Goal: Transaction & Acquisition: Purchase product/service

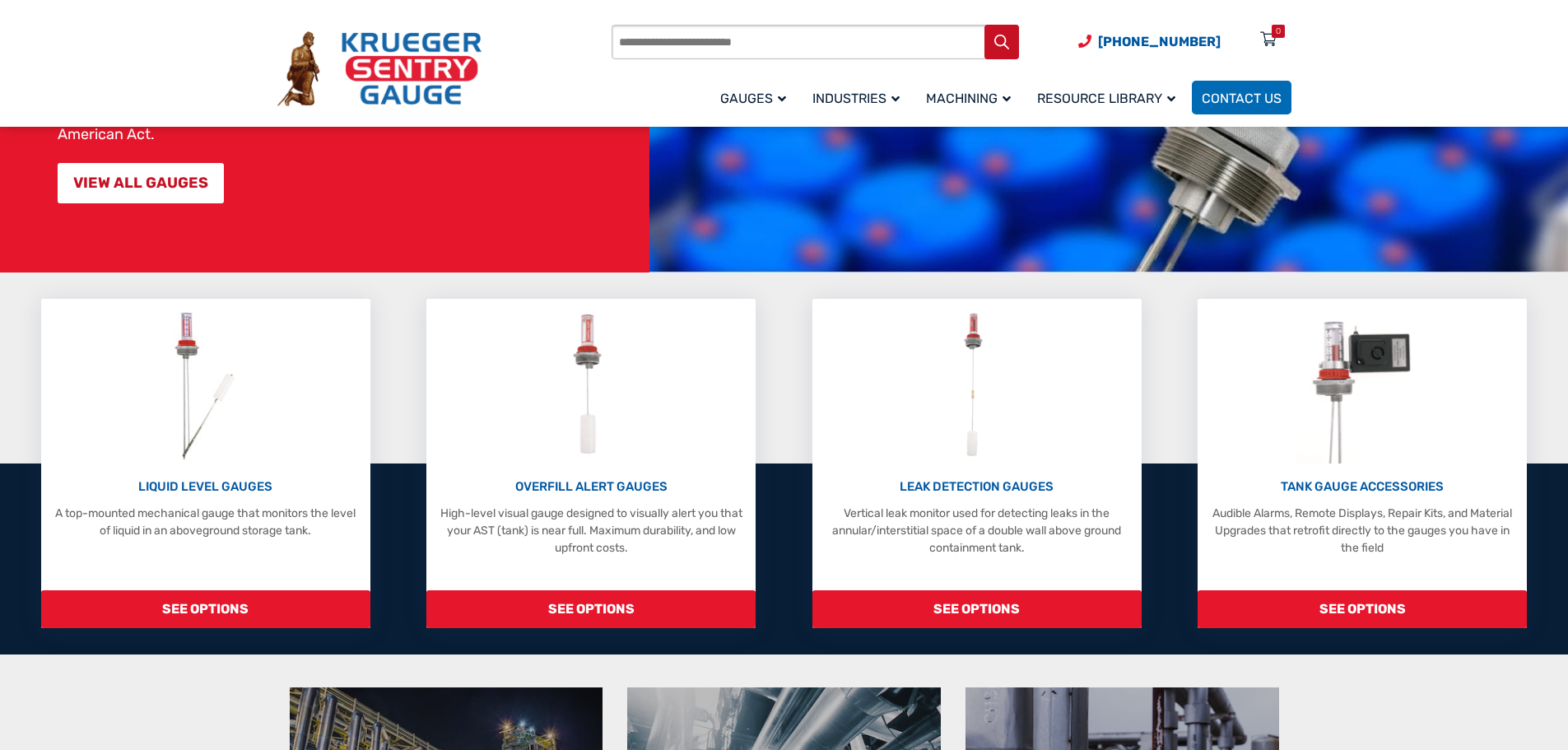
scroll to position [247, 0]
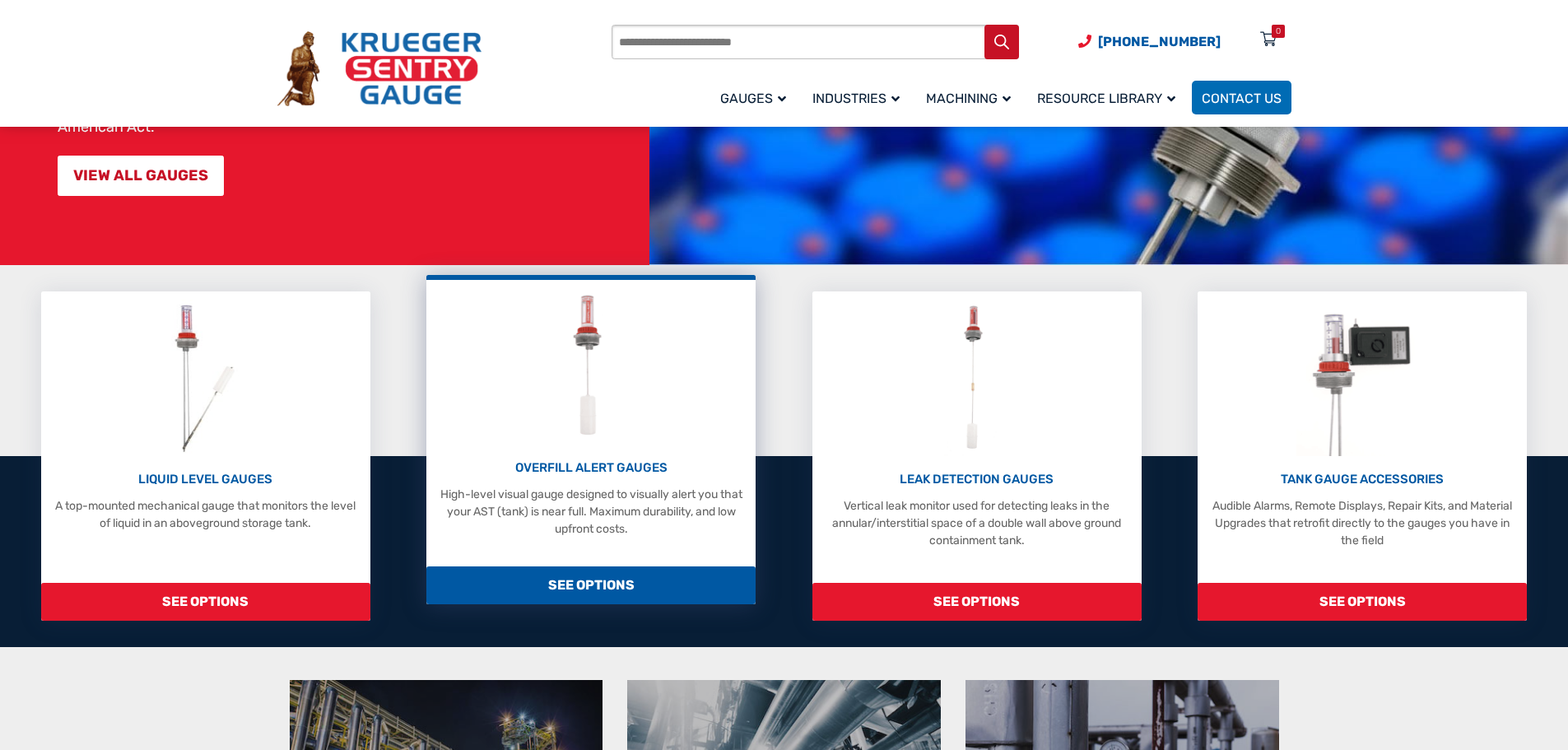
click at [588, 407] on img at bounding box center [591, 366] width 73 height 156
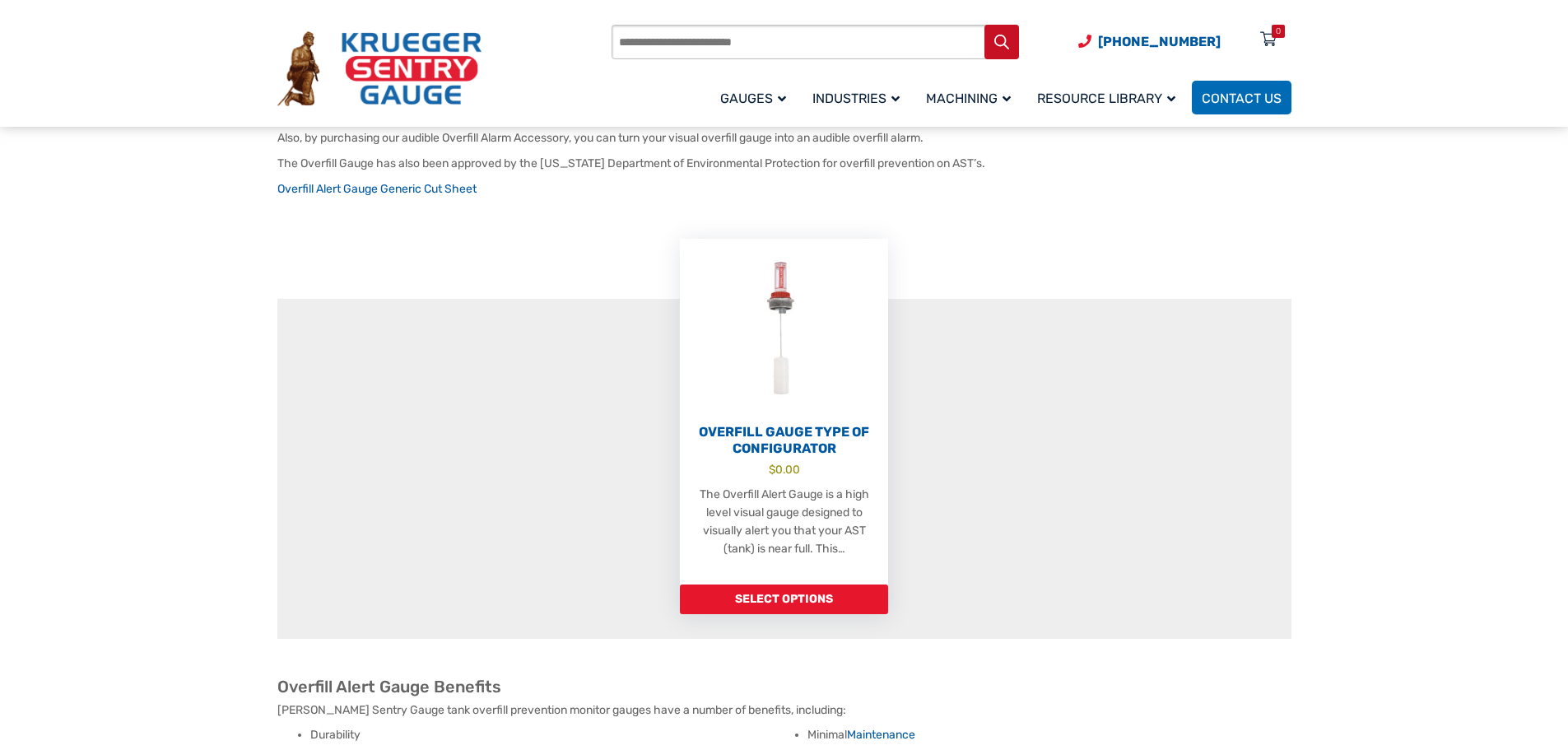
scroll to position [412, 0]
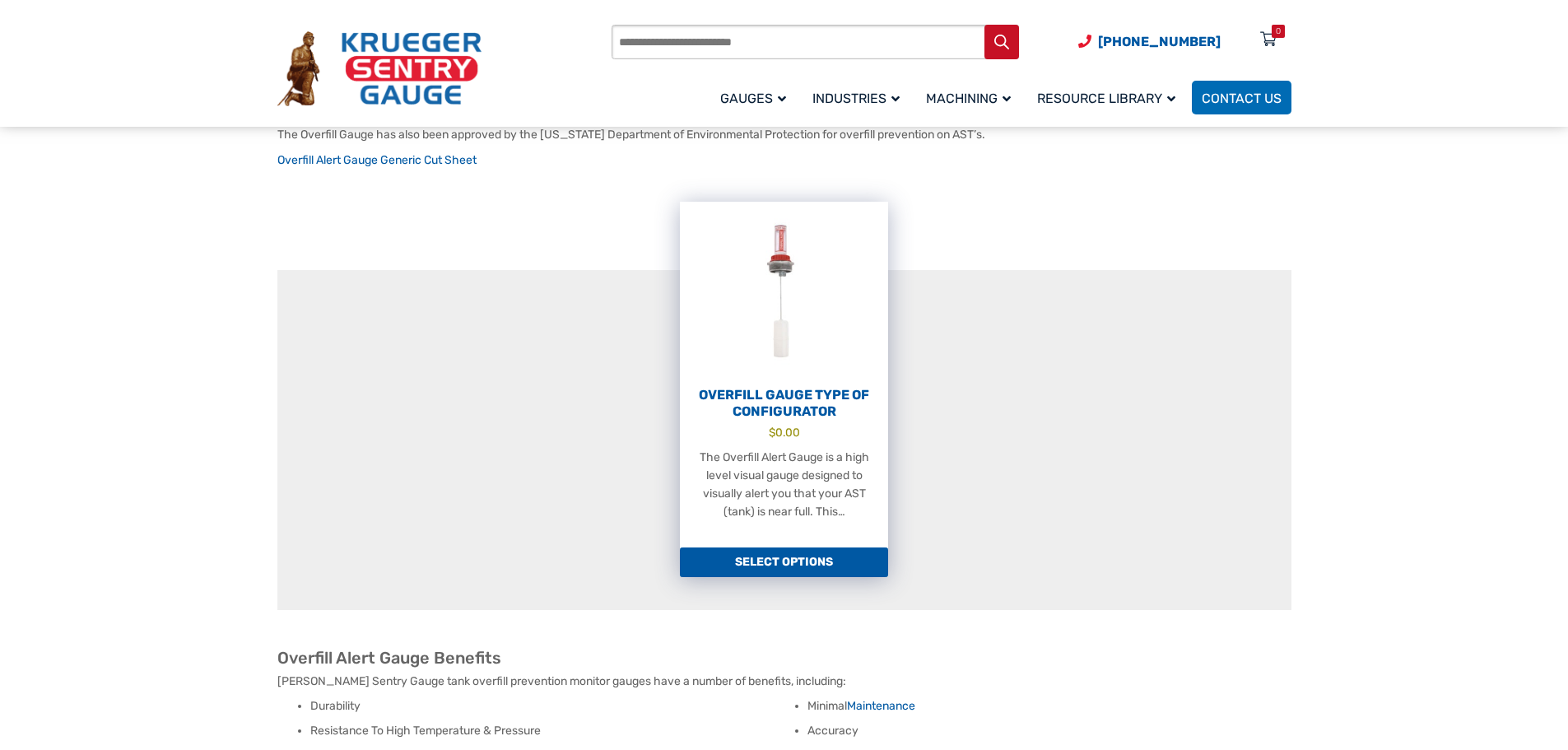
click at [738, 548] on link "Select options" at bounding box center [784, 562] width 208 height 30
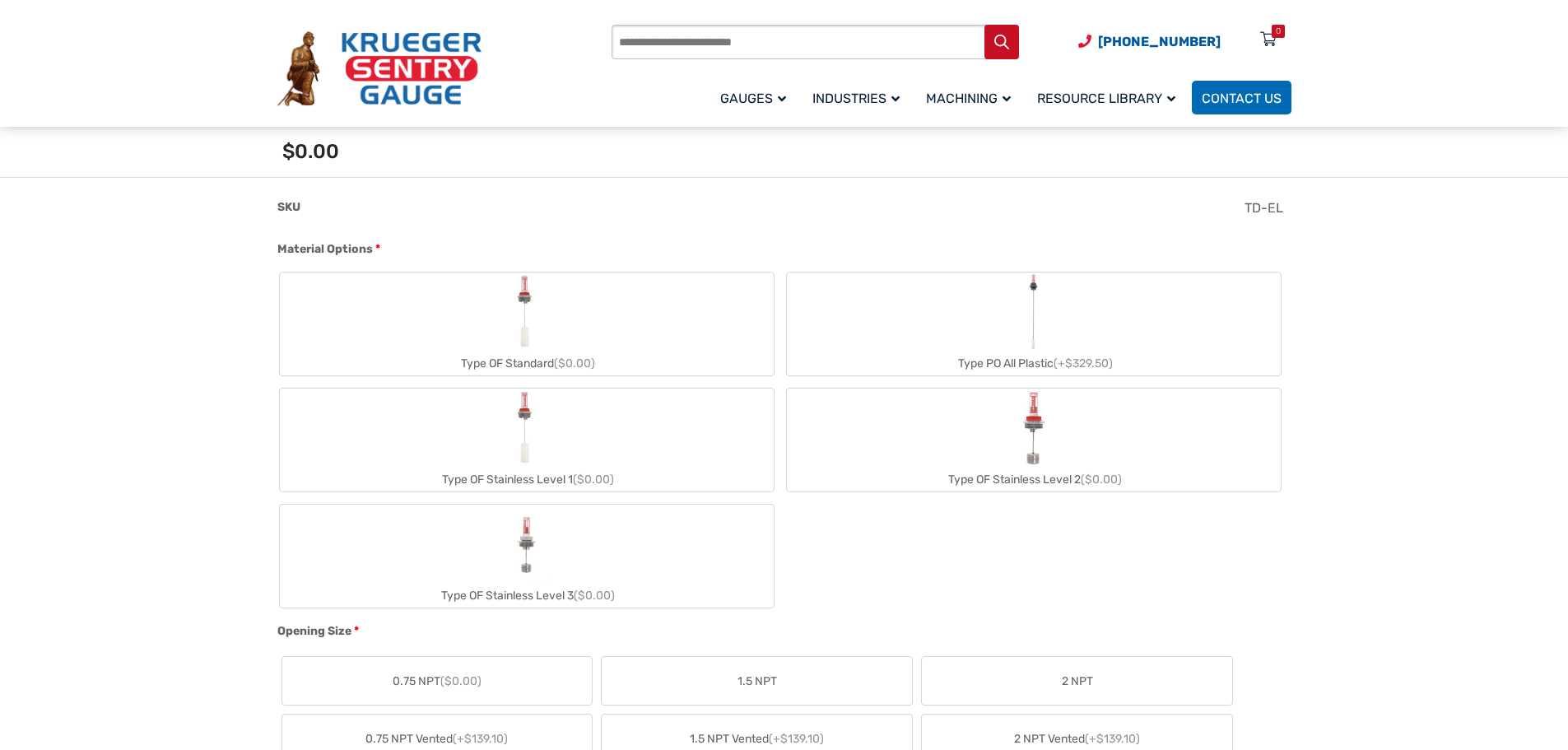
scroll to position [577, 0]
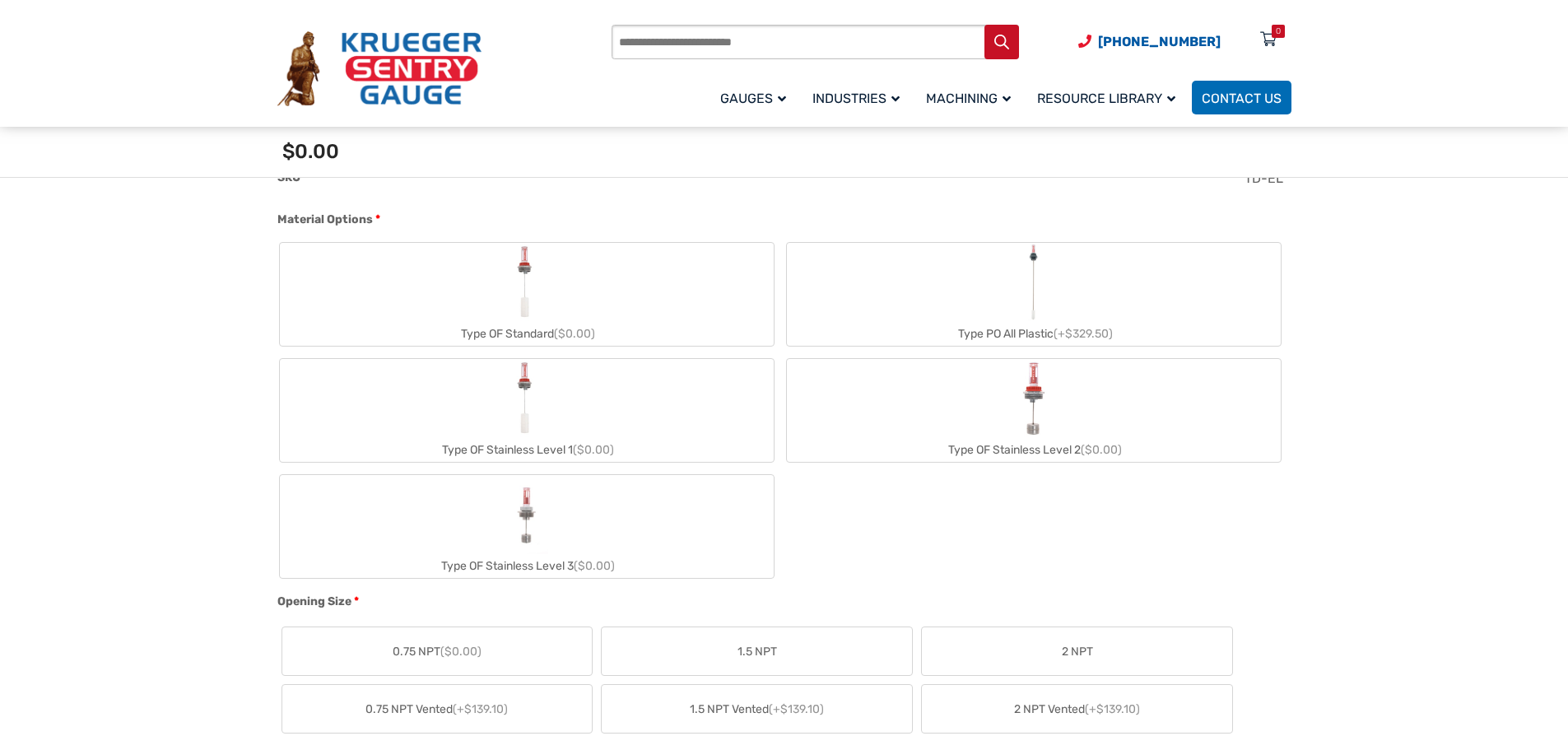
click at [927, 315] on label "Type PO All Plastic (+$329.50)" at bounding box center [1033, 294] width 494 height 103
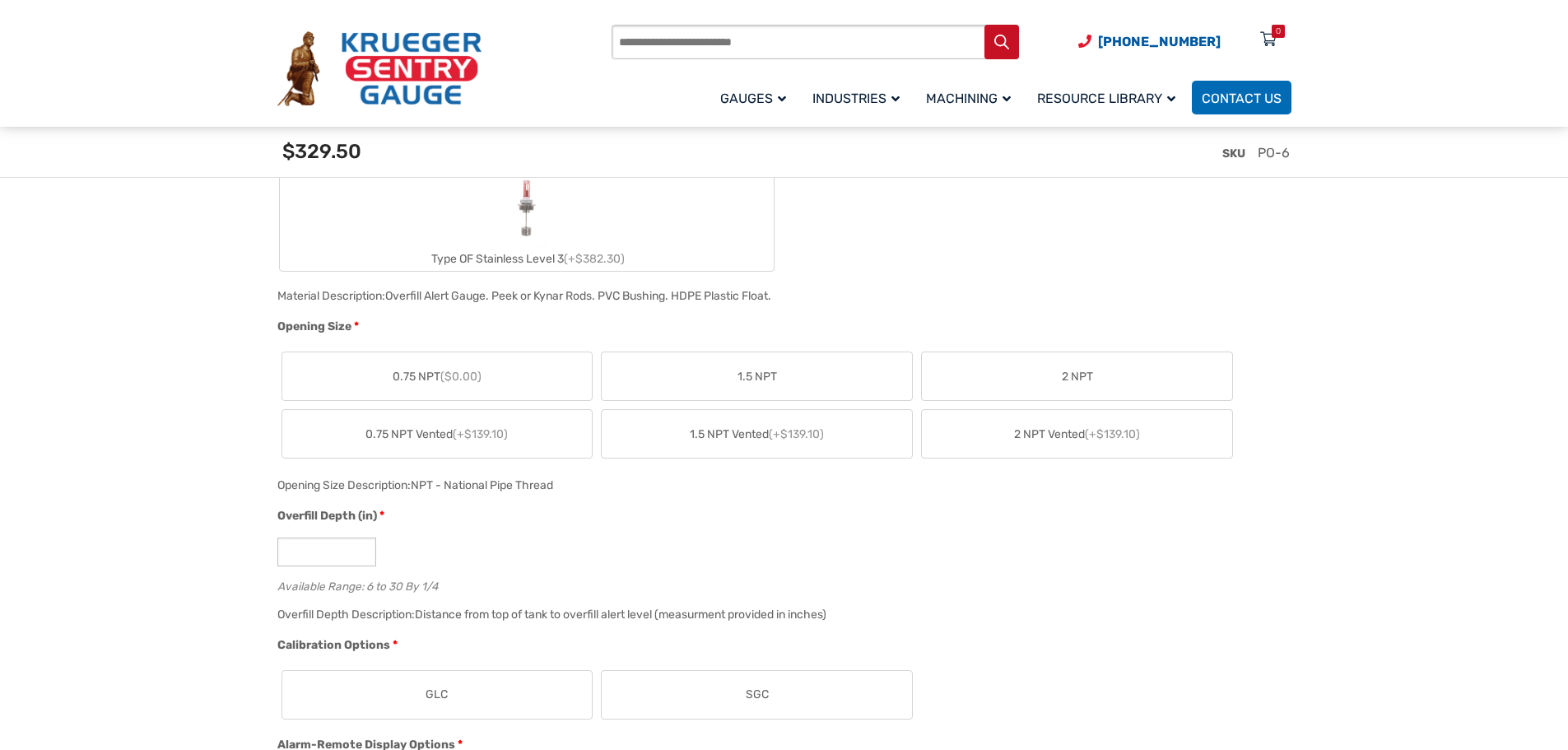
scroll to position [988, 0]
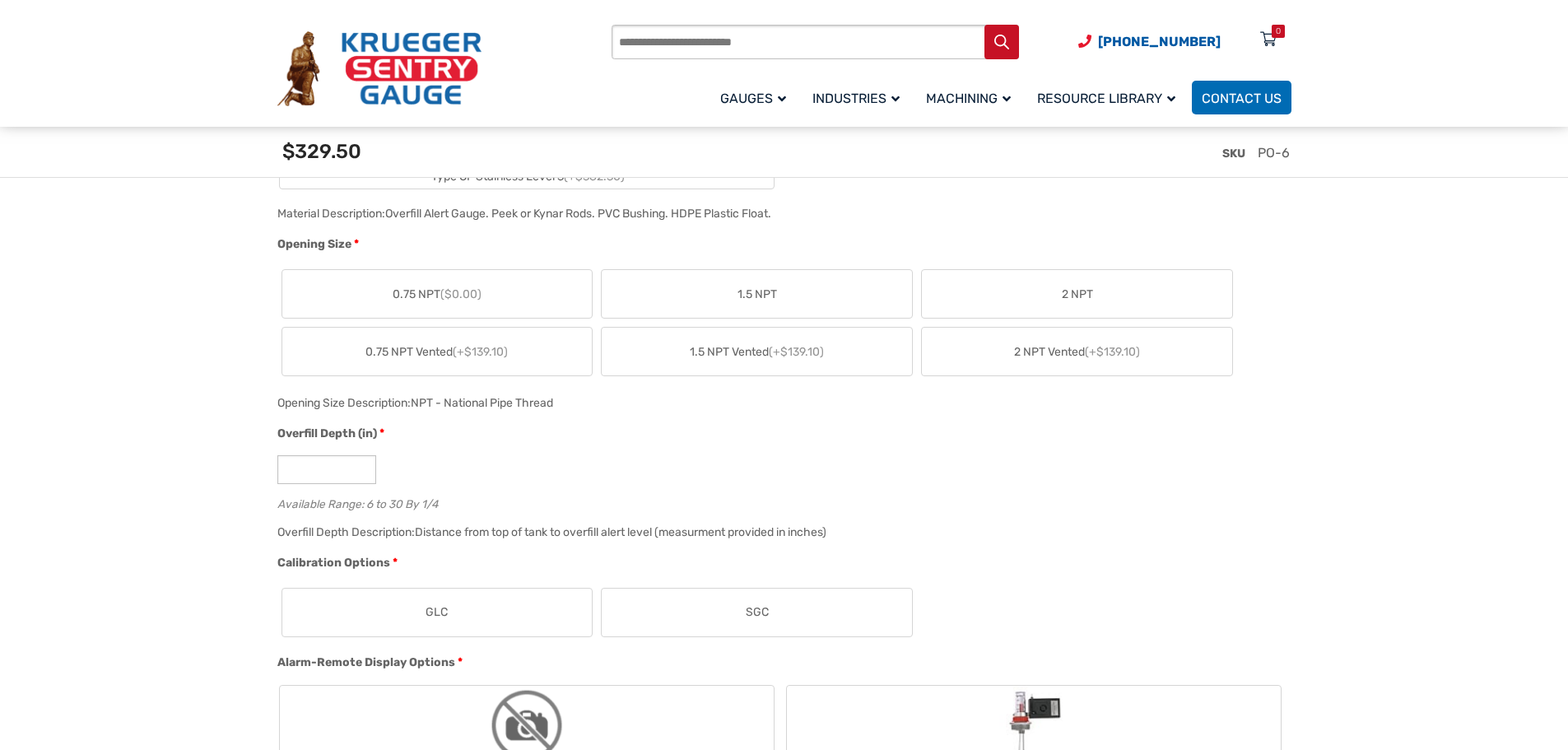
click at [425, 297] on span "0.75 NPT ($0.00)" at bounding box center [437, 294] width 89 height 17
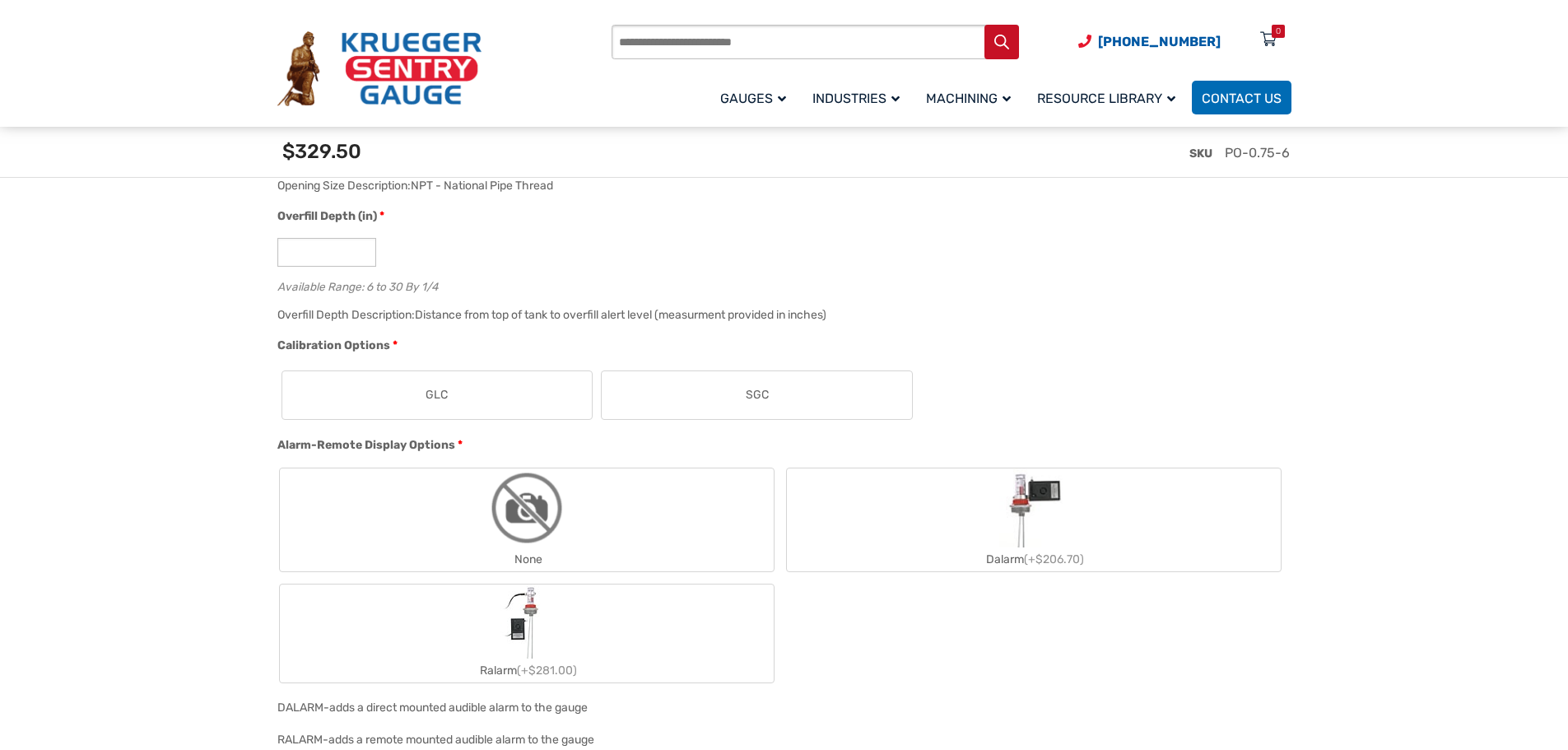
scroll to position [1235, 0]
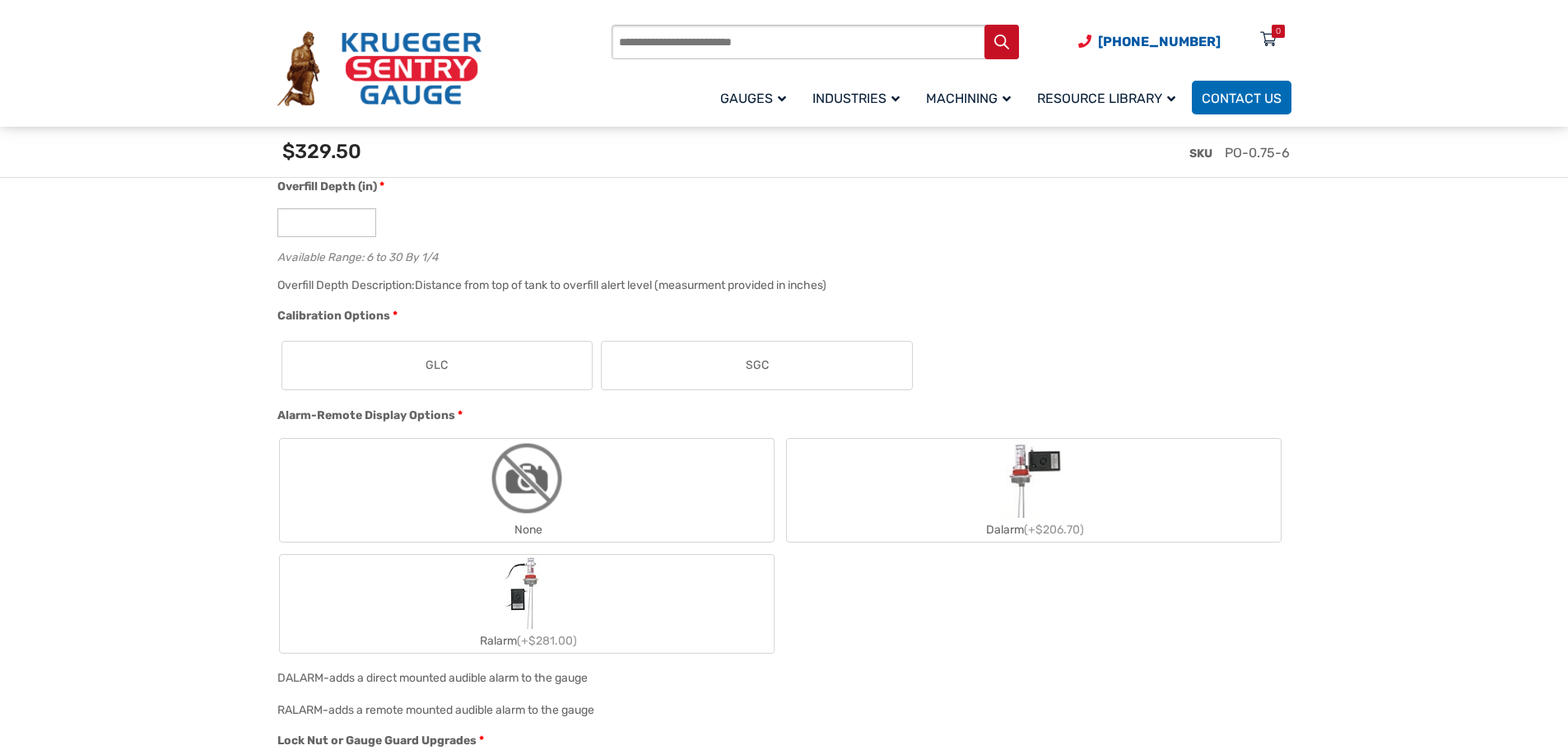
click at [671, 371] on label "SGC" at bounding box center [757, 366] width 310 height 48
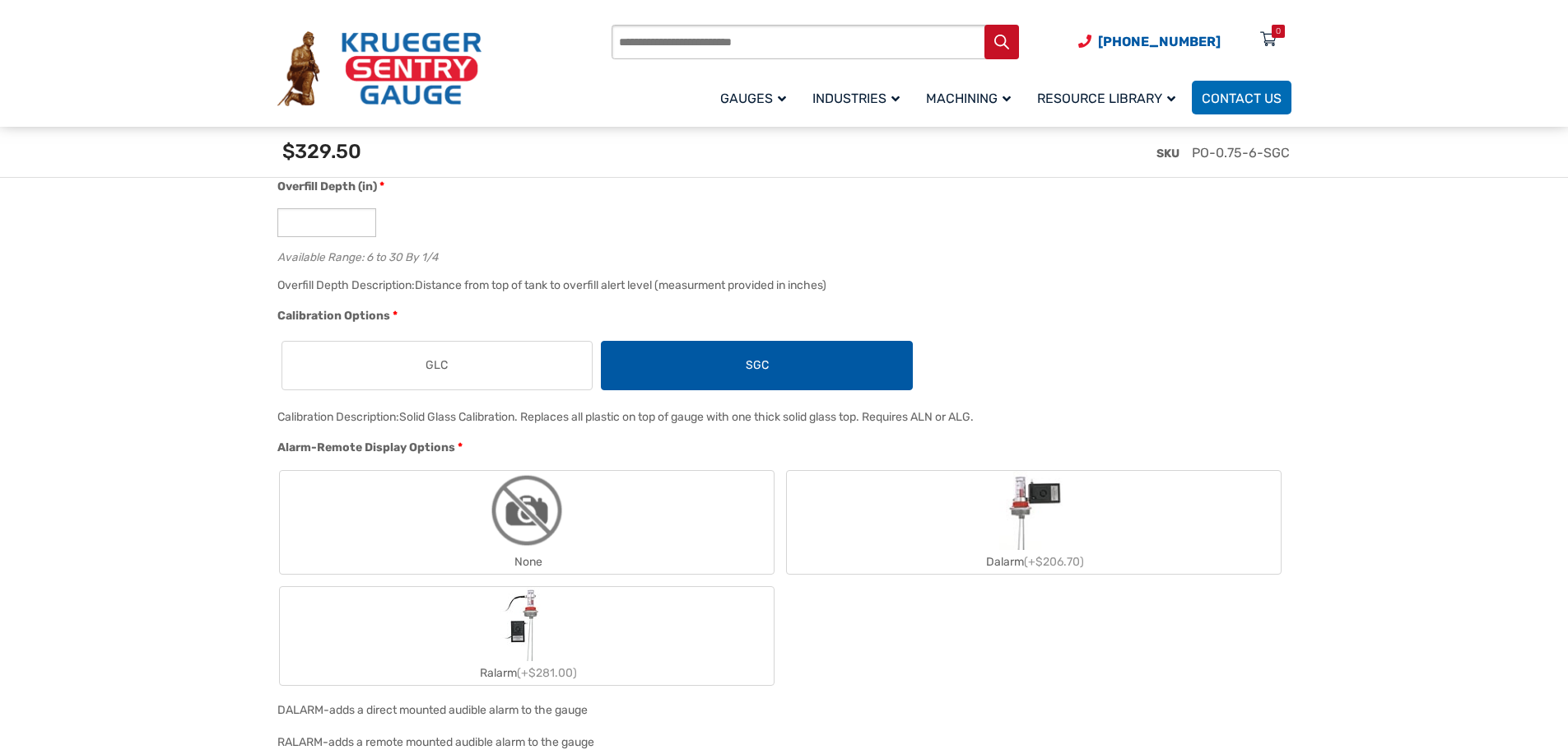
click at [548, 372] on label "GLC" at bounding box center [437, 366] width 310 height 48
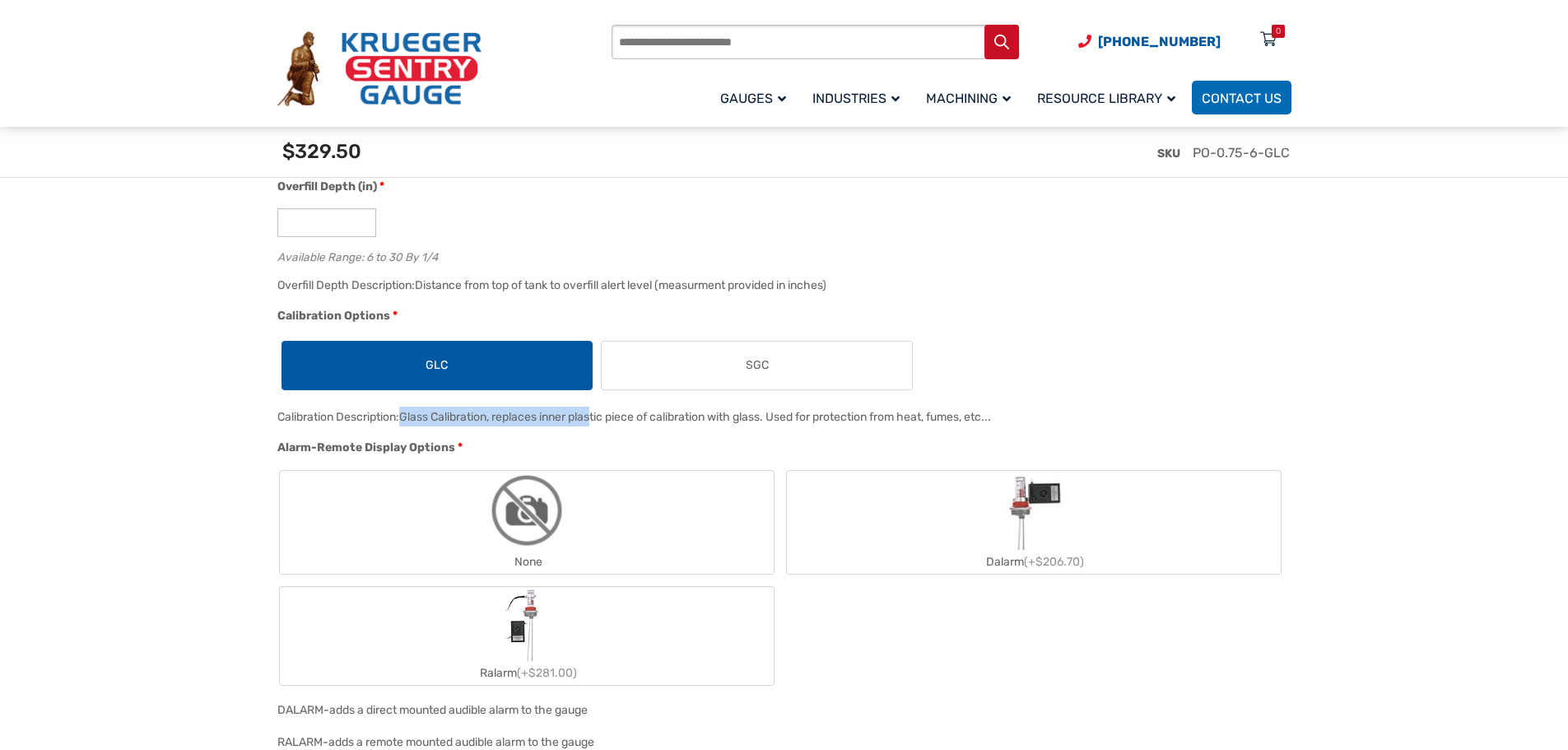
drag, startPoint x: 403, startPoint y: 415, endPoint x: 580, endPoint y: 427, distance: 177.4
click at [577, 425] on div "Calibration Description: Glass Calibration, replaces inner plastic piece of cal…" at bounding box center [780, 423] width 1014 height 32
click at [634, 424] on div "Glass Calibration, replaces inner plastic piece of calibration with glass. Used…" at bounding box center [696, 417] width 592 height 14
click at [491, 363] on label "GLC" at bounding box center [437, 366] width 310 height 48
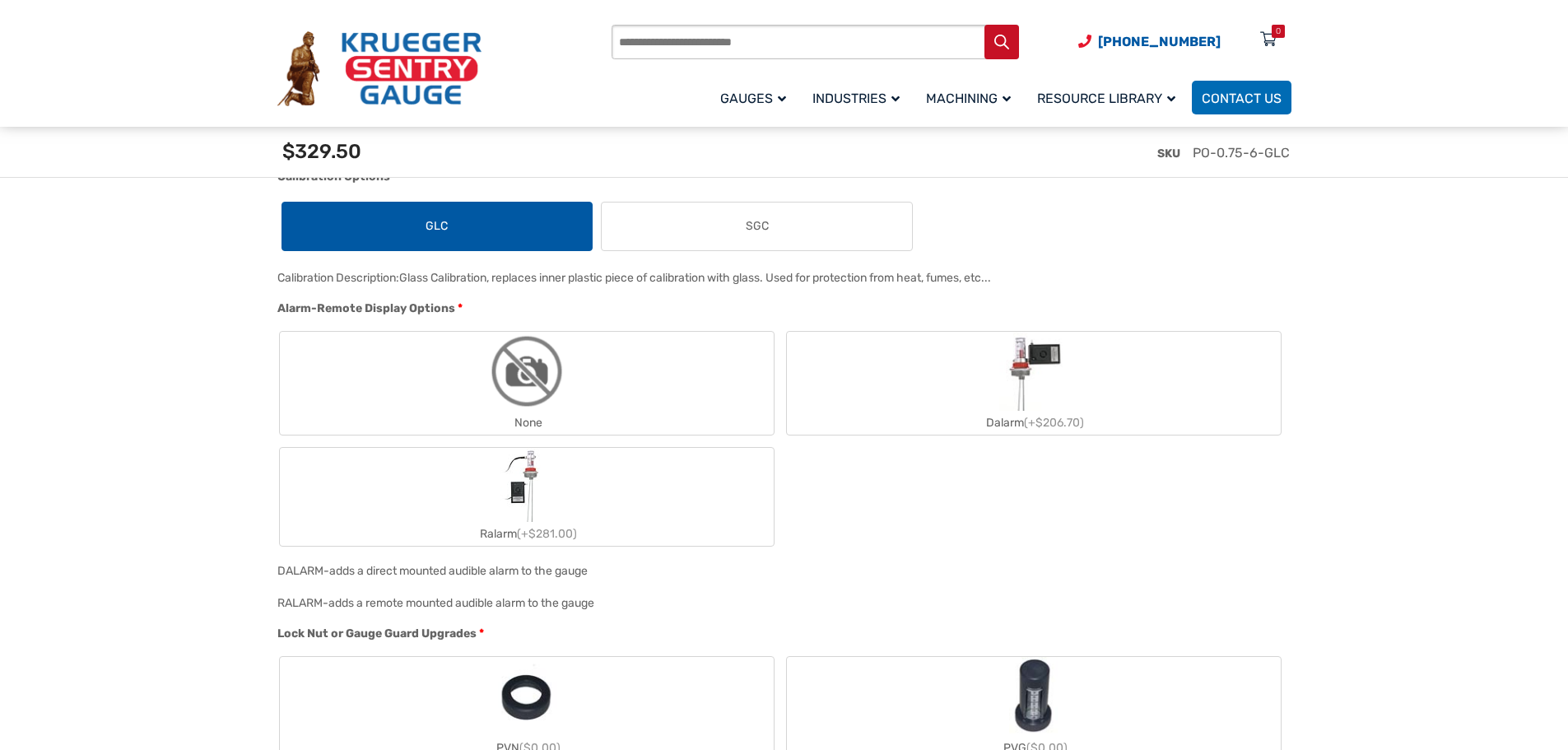
scroll to position [1400, 0]
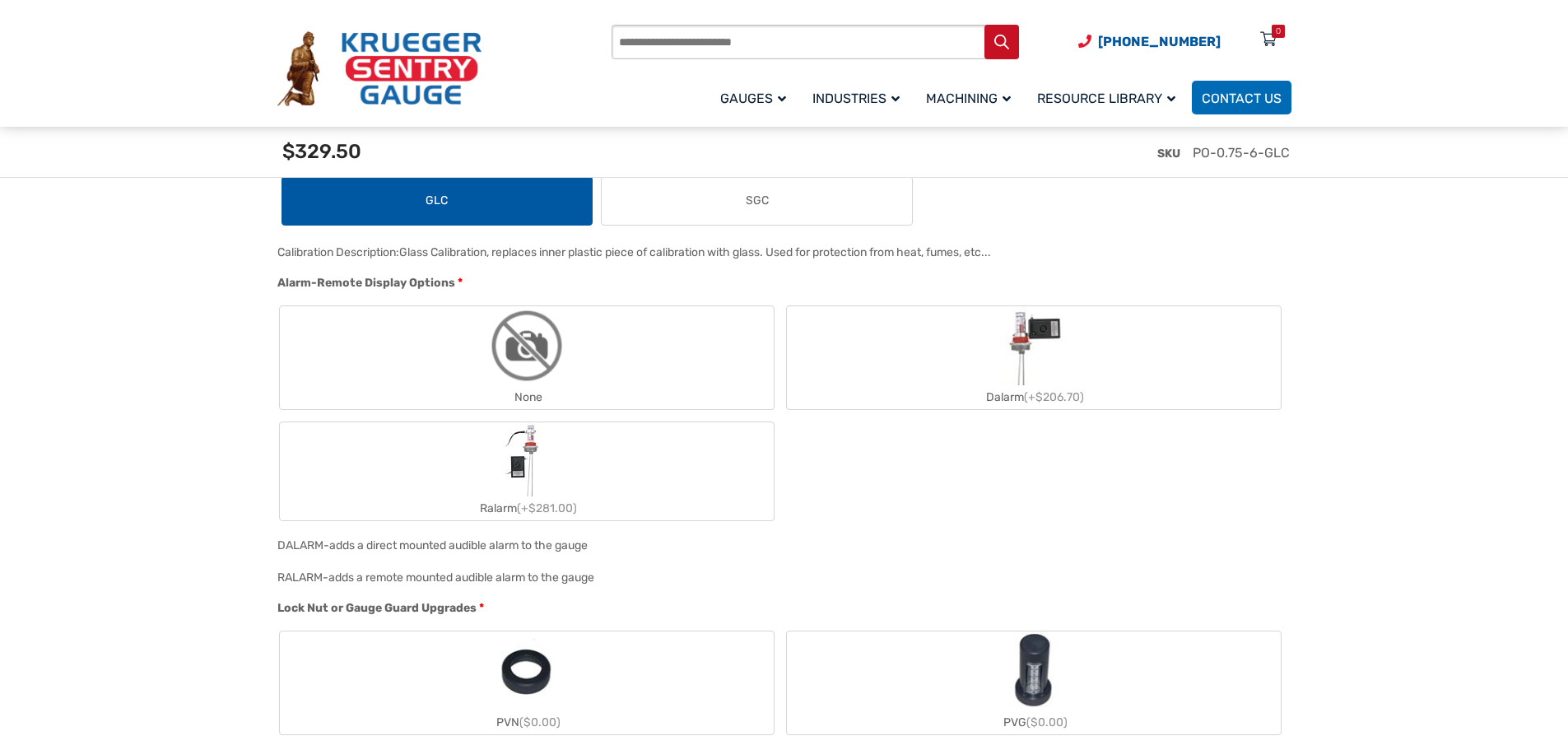
click at [514, 385] on img "None" at bounding box center [526, 345] width 79 height 79
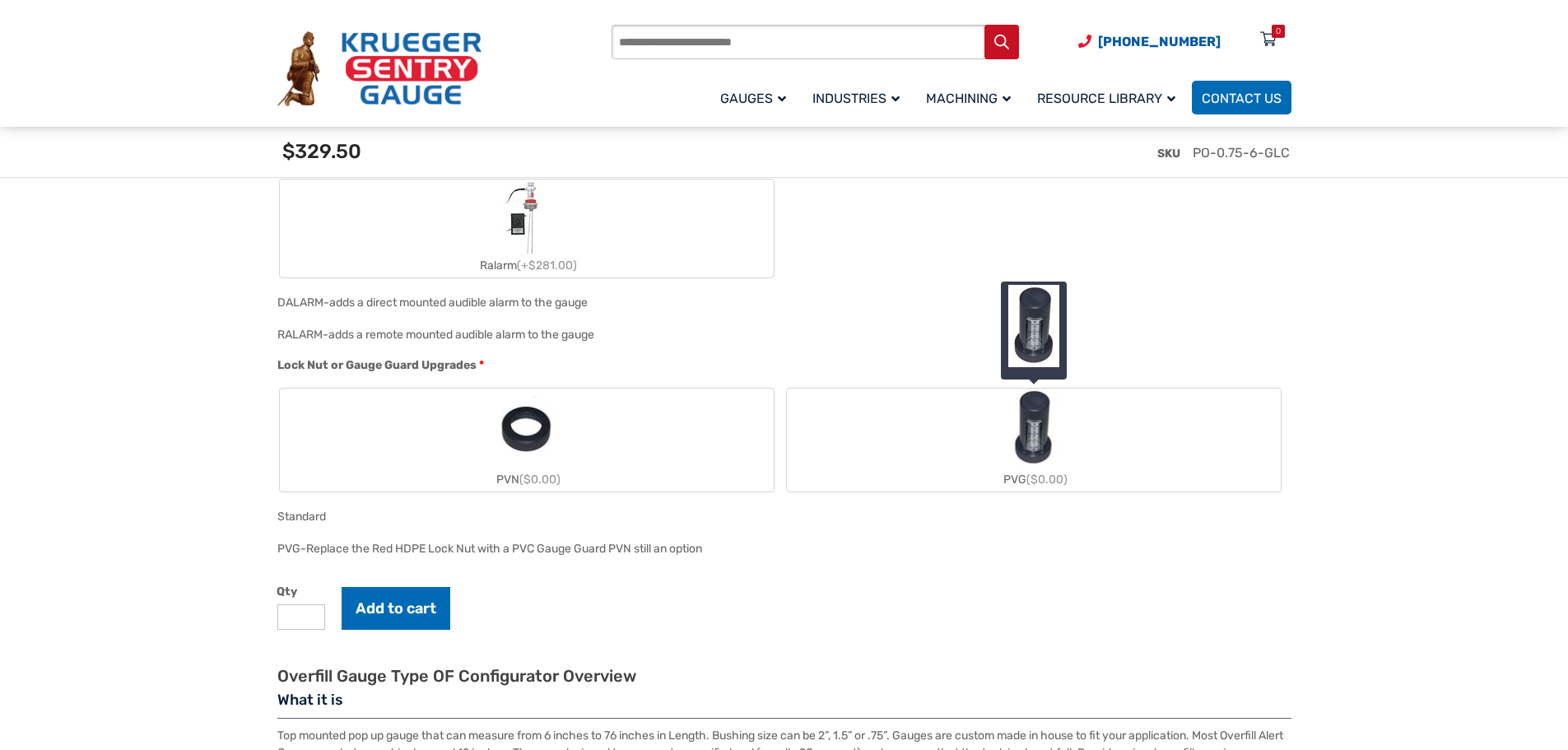
scroll to position [1646, 0]
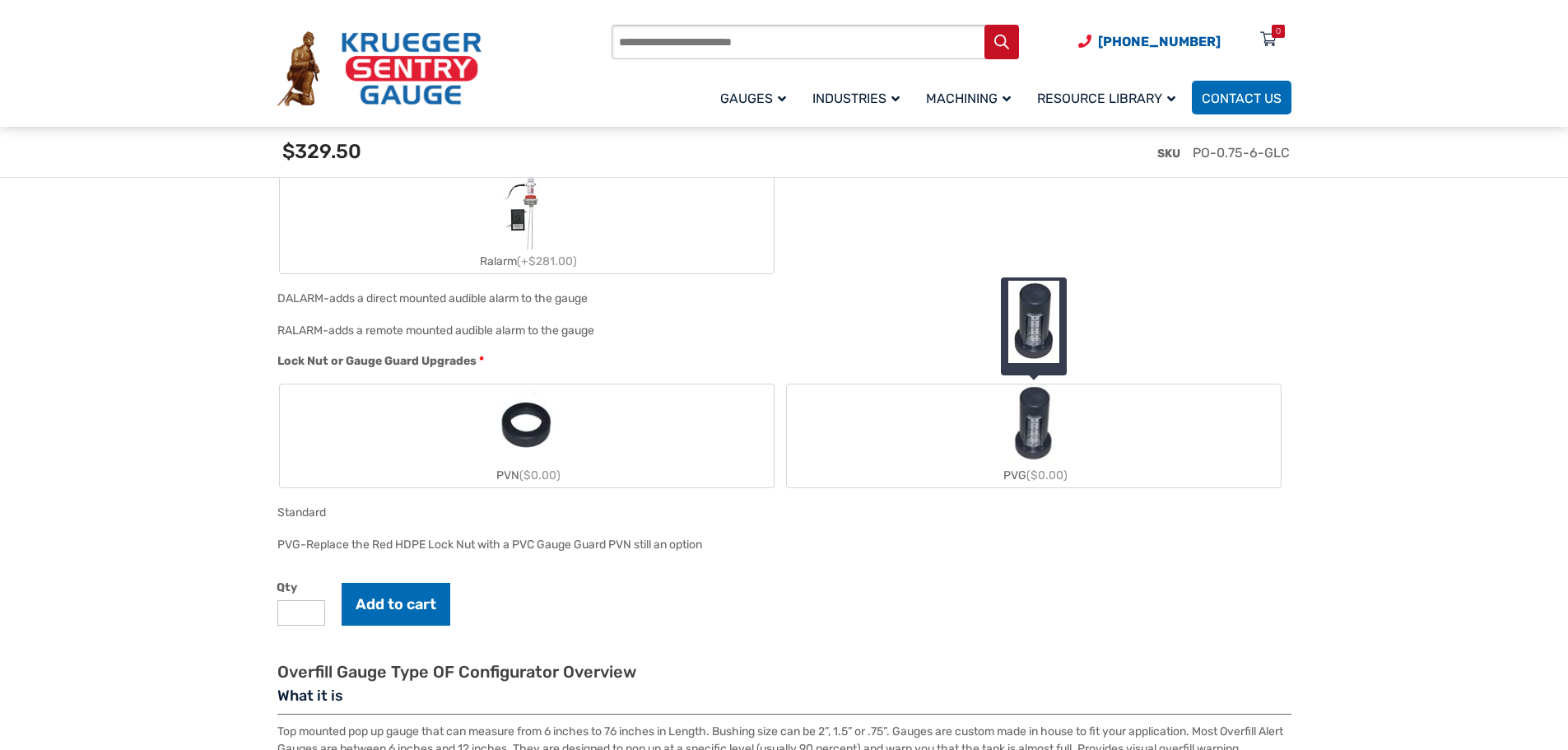
click at [984, 470] on div "PVG ($0.00)" at bounding box center [1033, 475] width 494 height 24
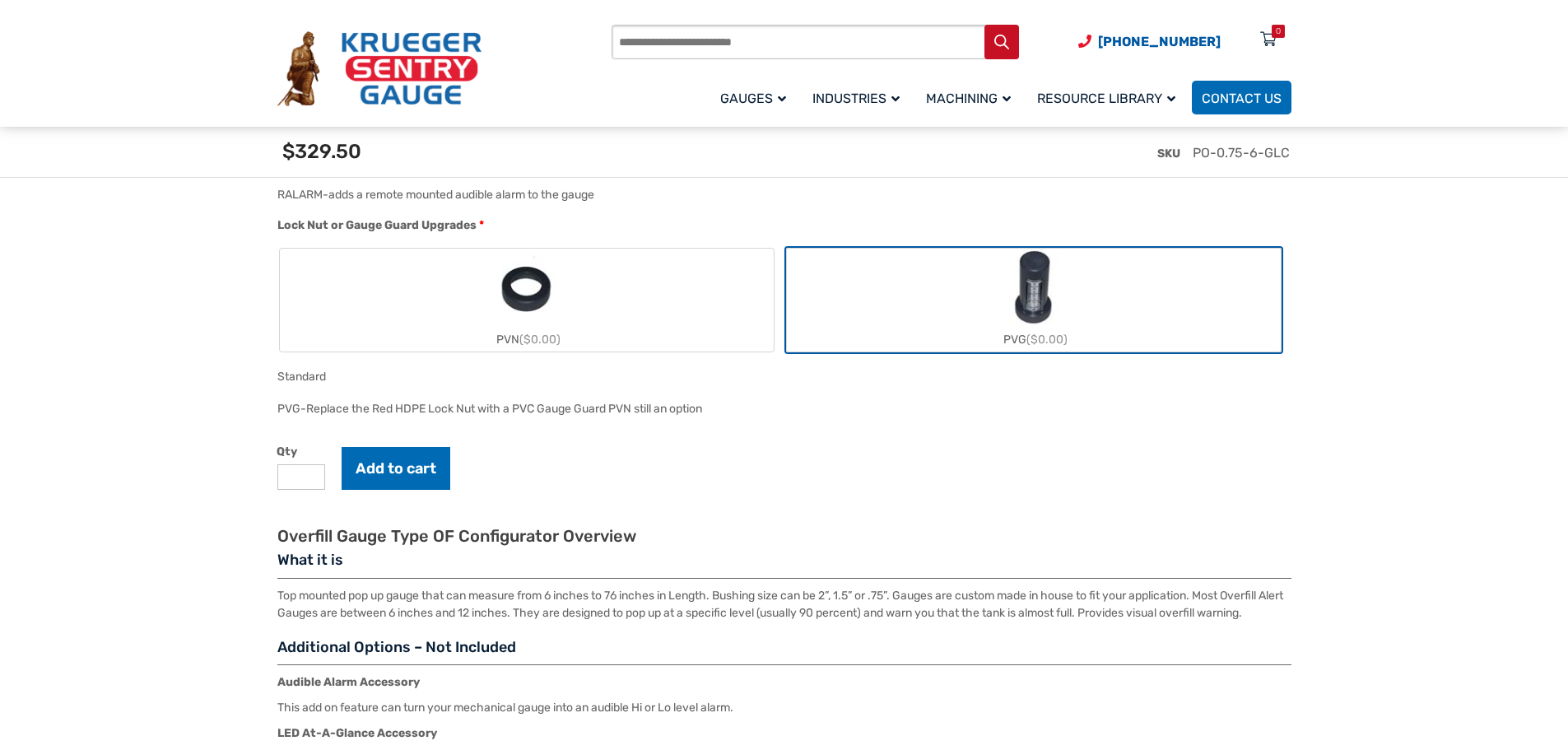
scroll to position [1811, 0]
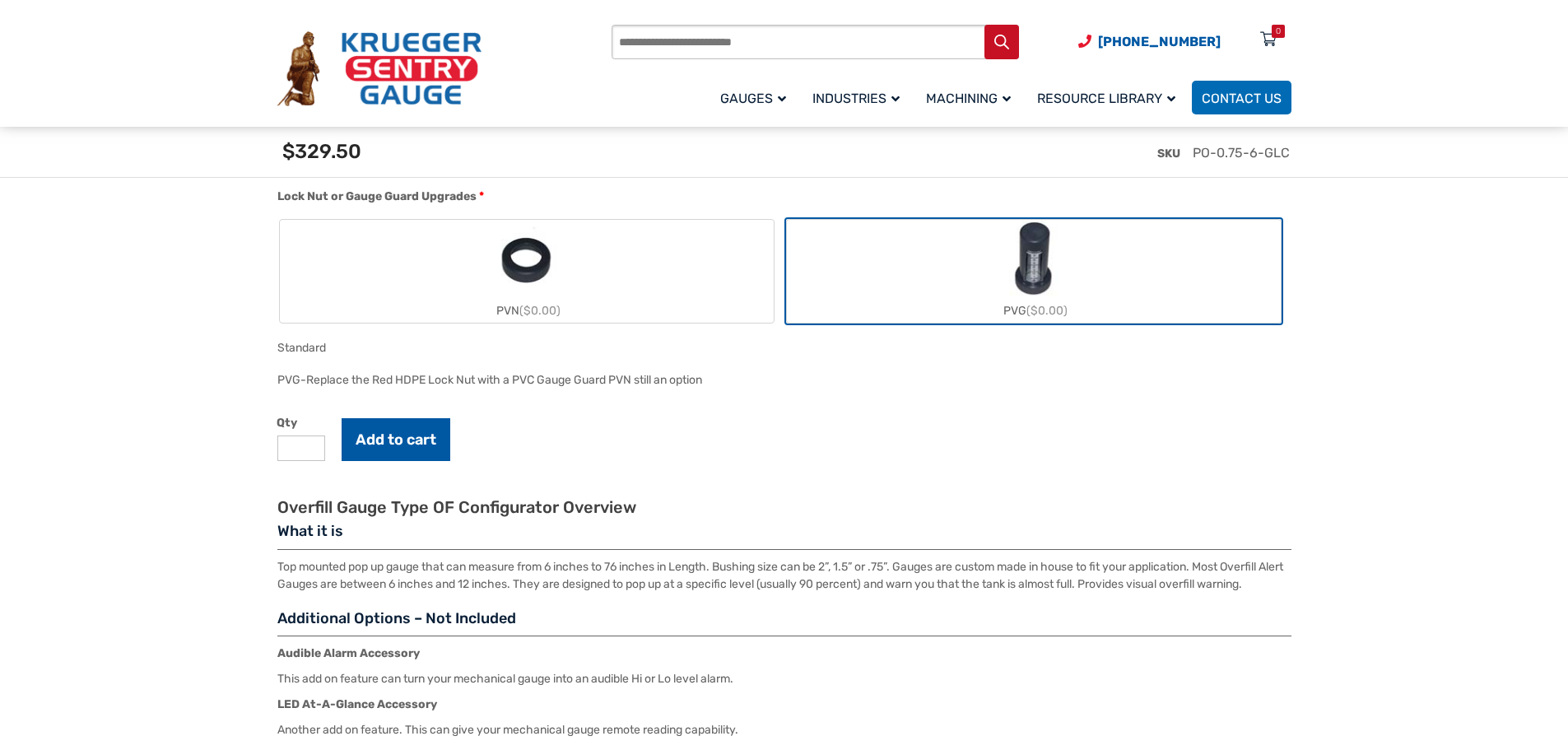
click at [389, 446] on button "Add to cart" at bounding box center [396, 440] width 109 height 43
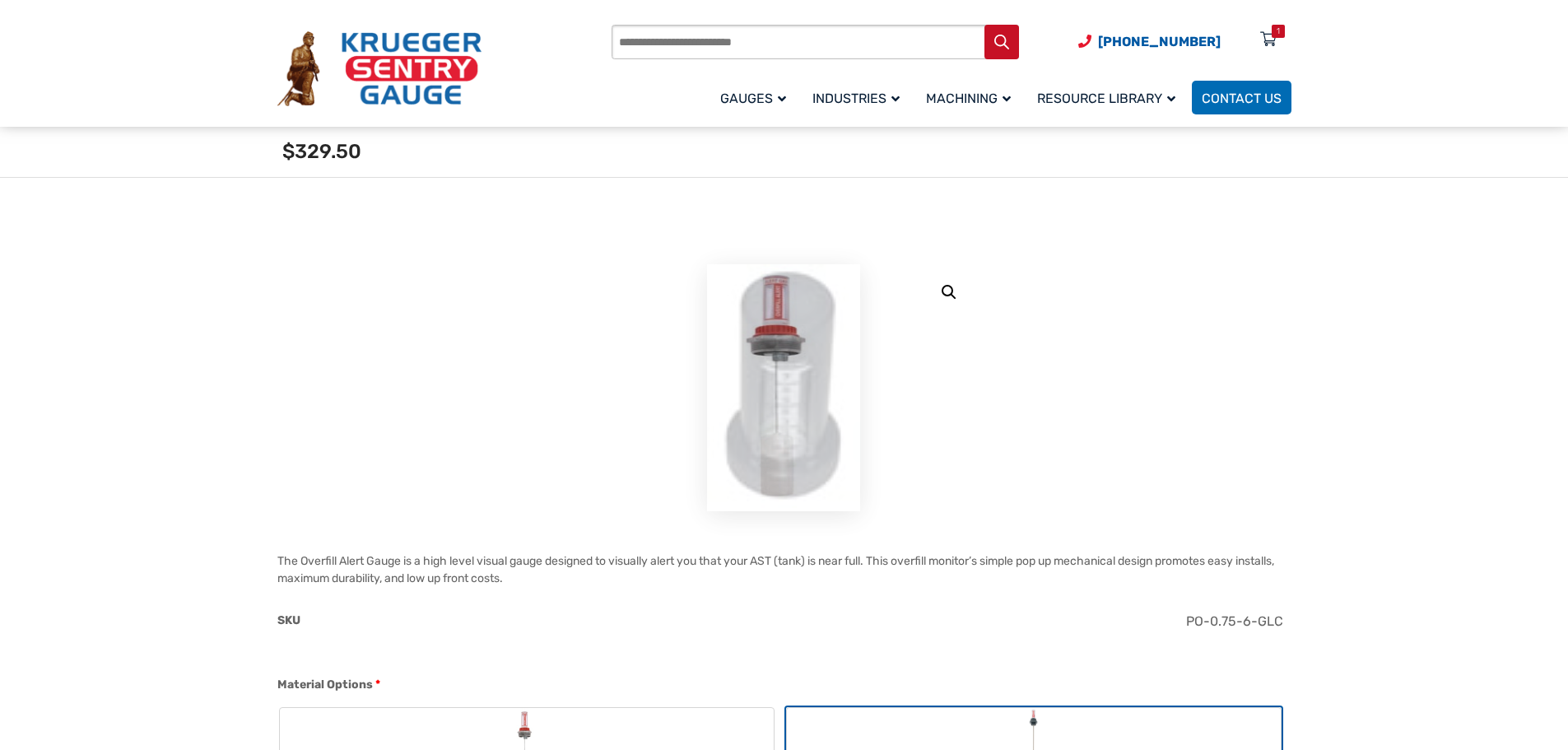
scroll to position [0, 0]
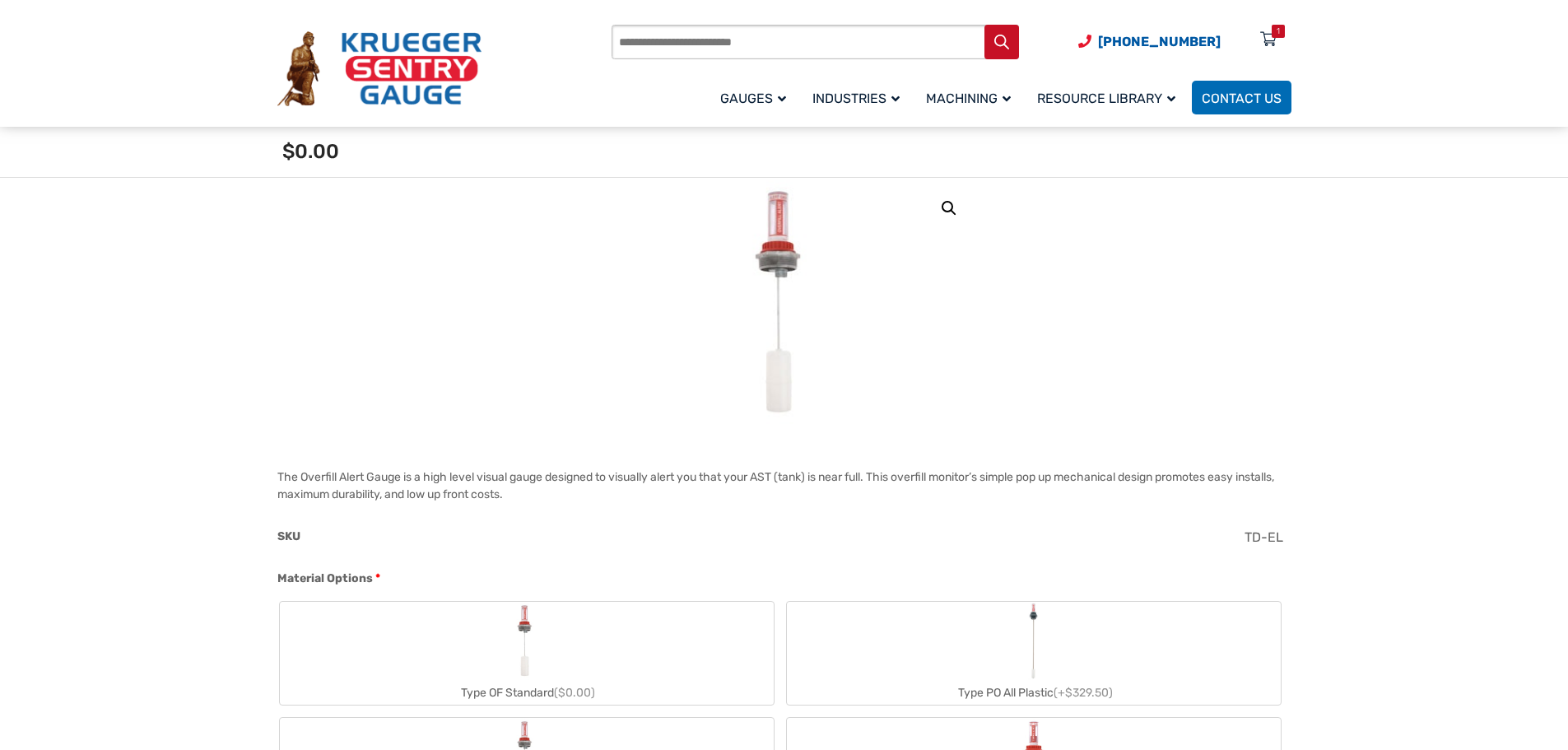
scroll to position [247, 0]
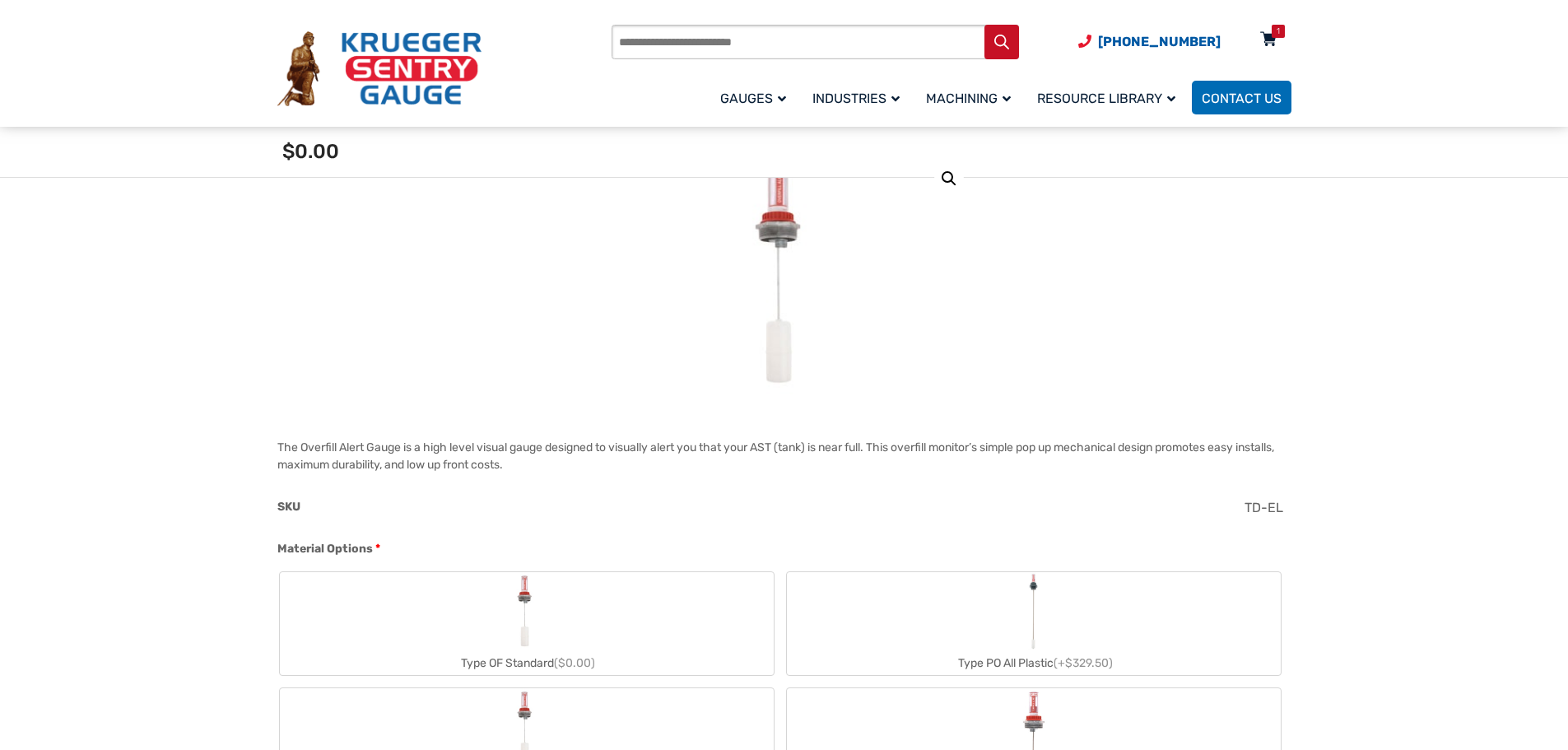
click at [1275, 44] on icon at bounding box center [1268, 40] width 16 height 26
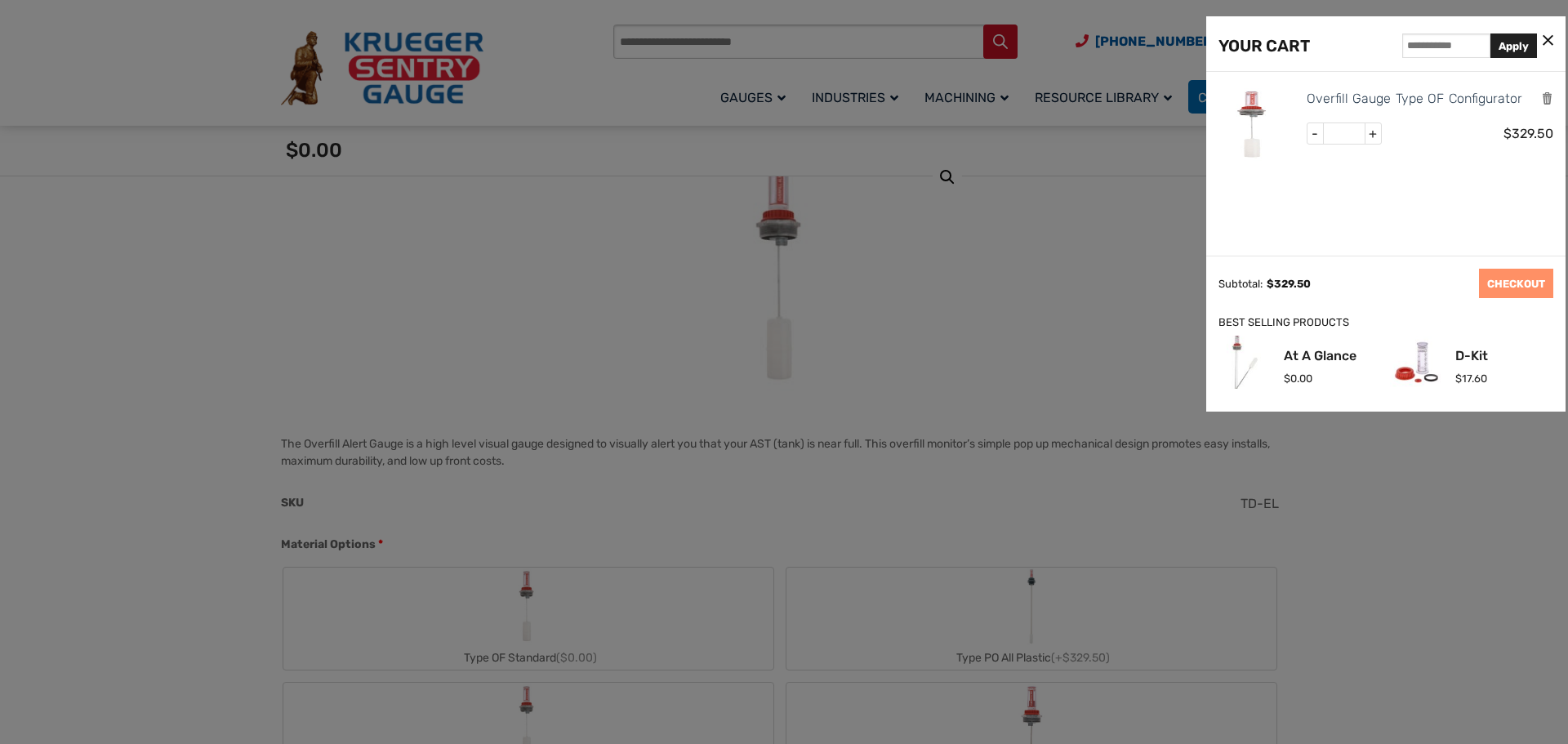
click at [1369, 133] on span "+" at bounding box center [1372, 133] width 16 height 21
type input "*"
click at [1420, 151] on div "- * + $ 329.50" at bounding box center [1430, 137] width 247 height 30
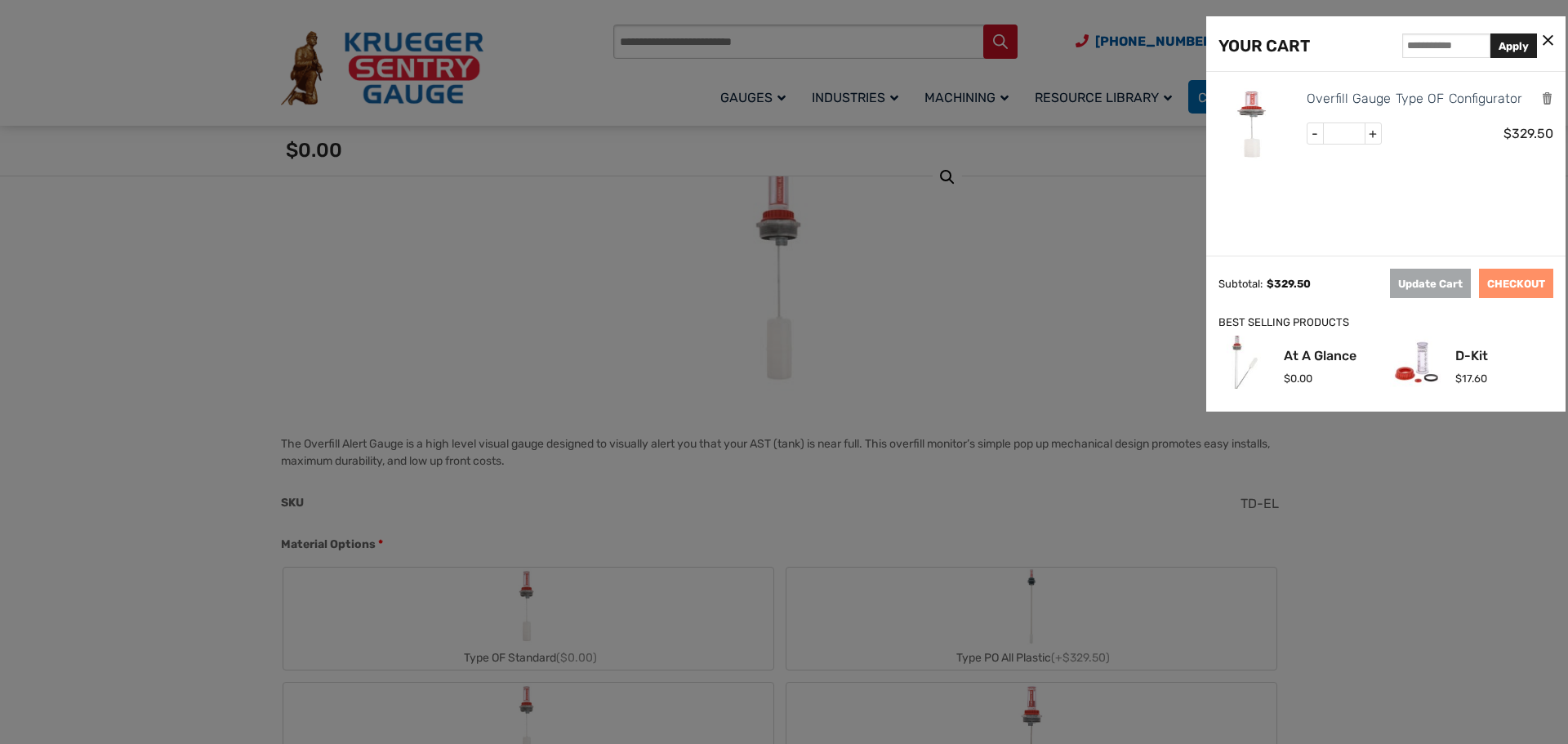
click at [1546, 45] on icon at bounding box center [1548, 41] width 11 height 17
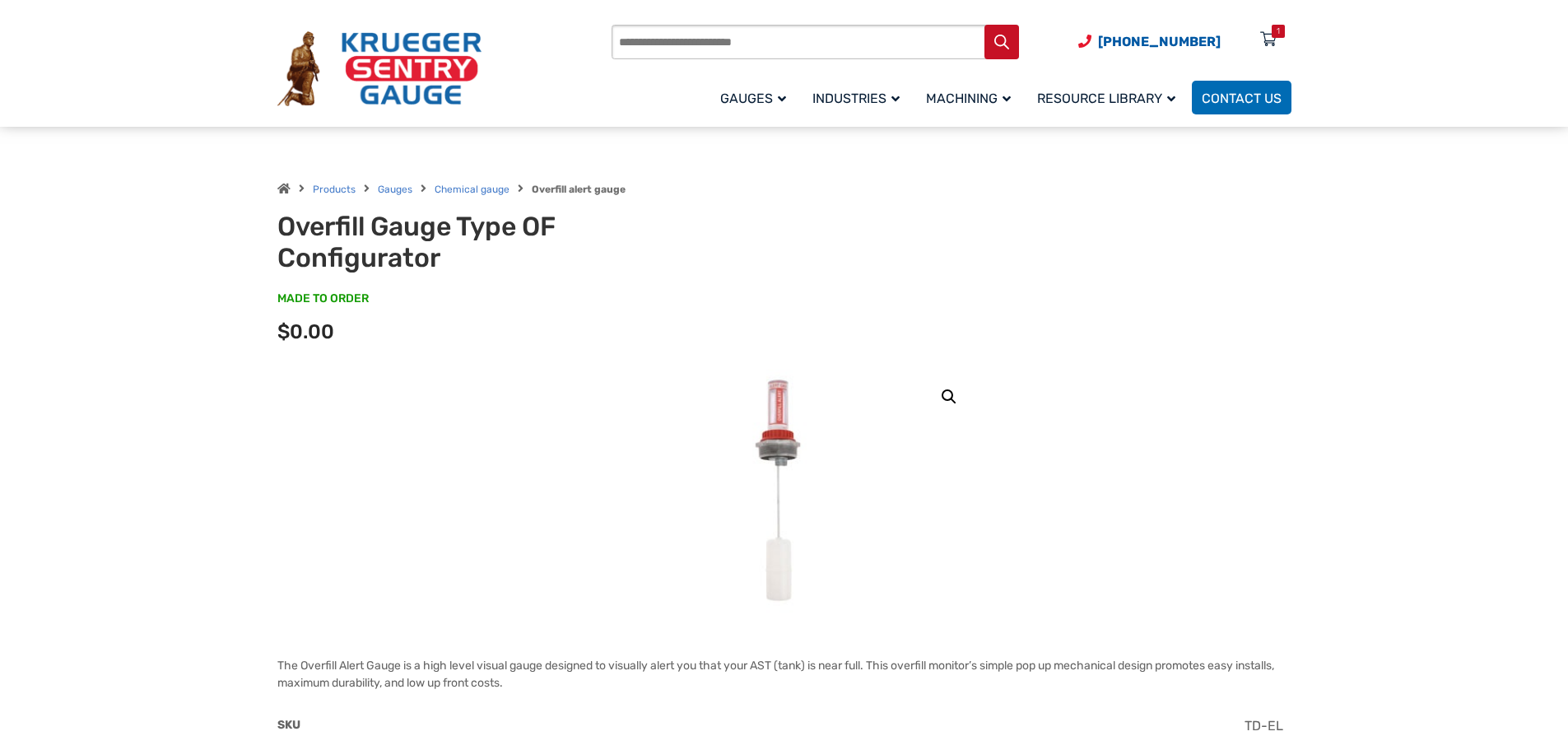
scroll to position [0, 0]
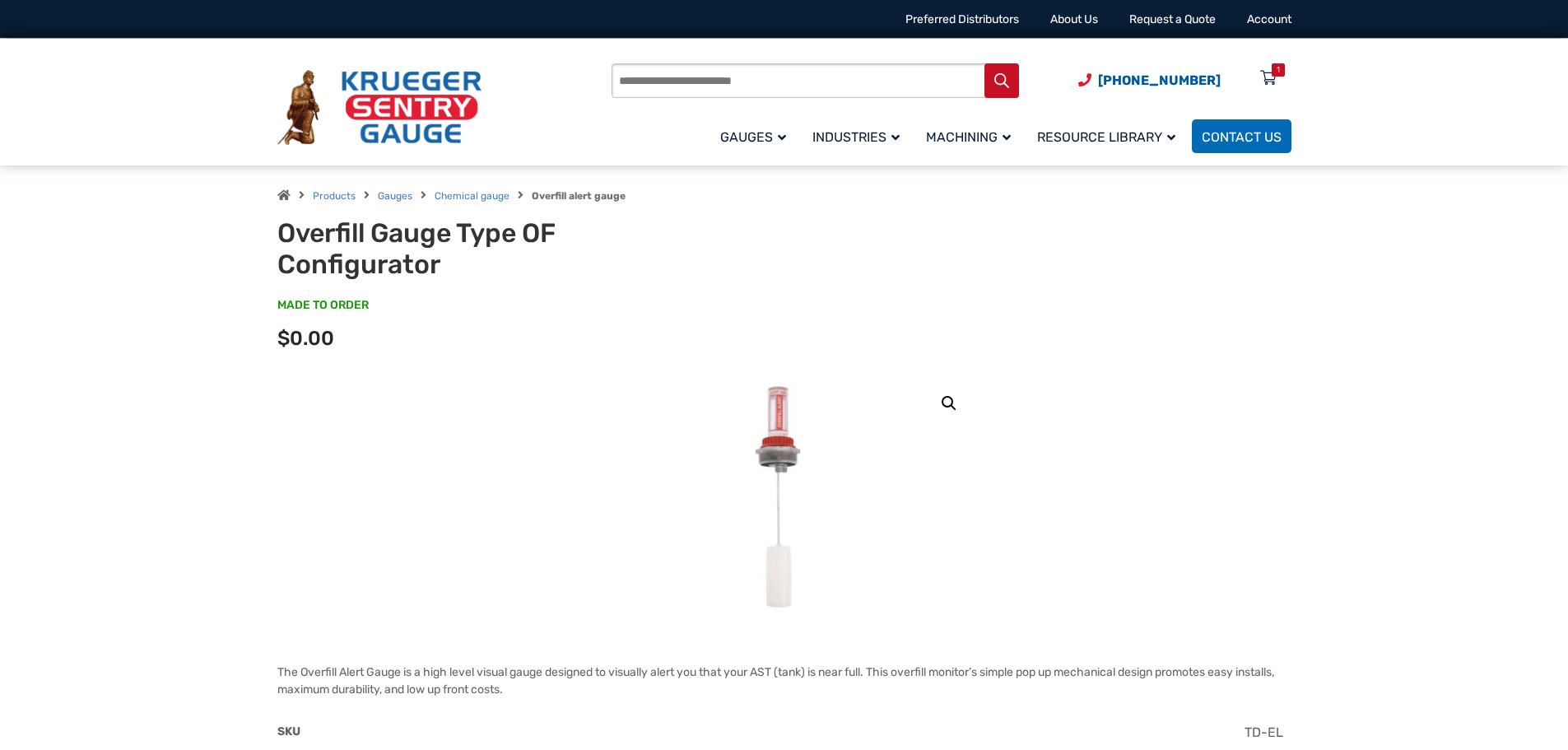
drag, startPoint x: 720, startPoint y: 287, endPoint x: 721, endPoint y: 276, distance: 11.0
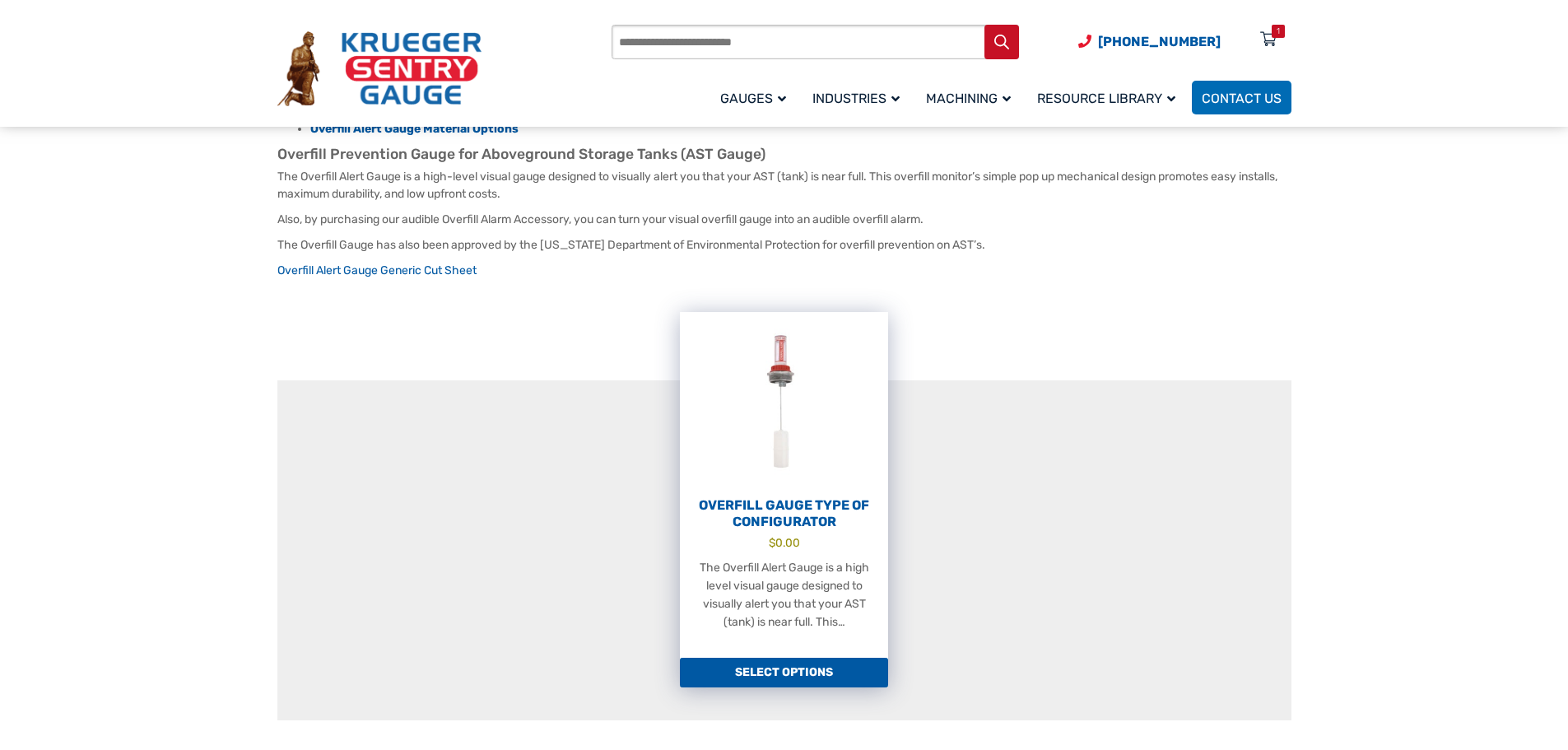
scroll to position [329, 0]
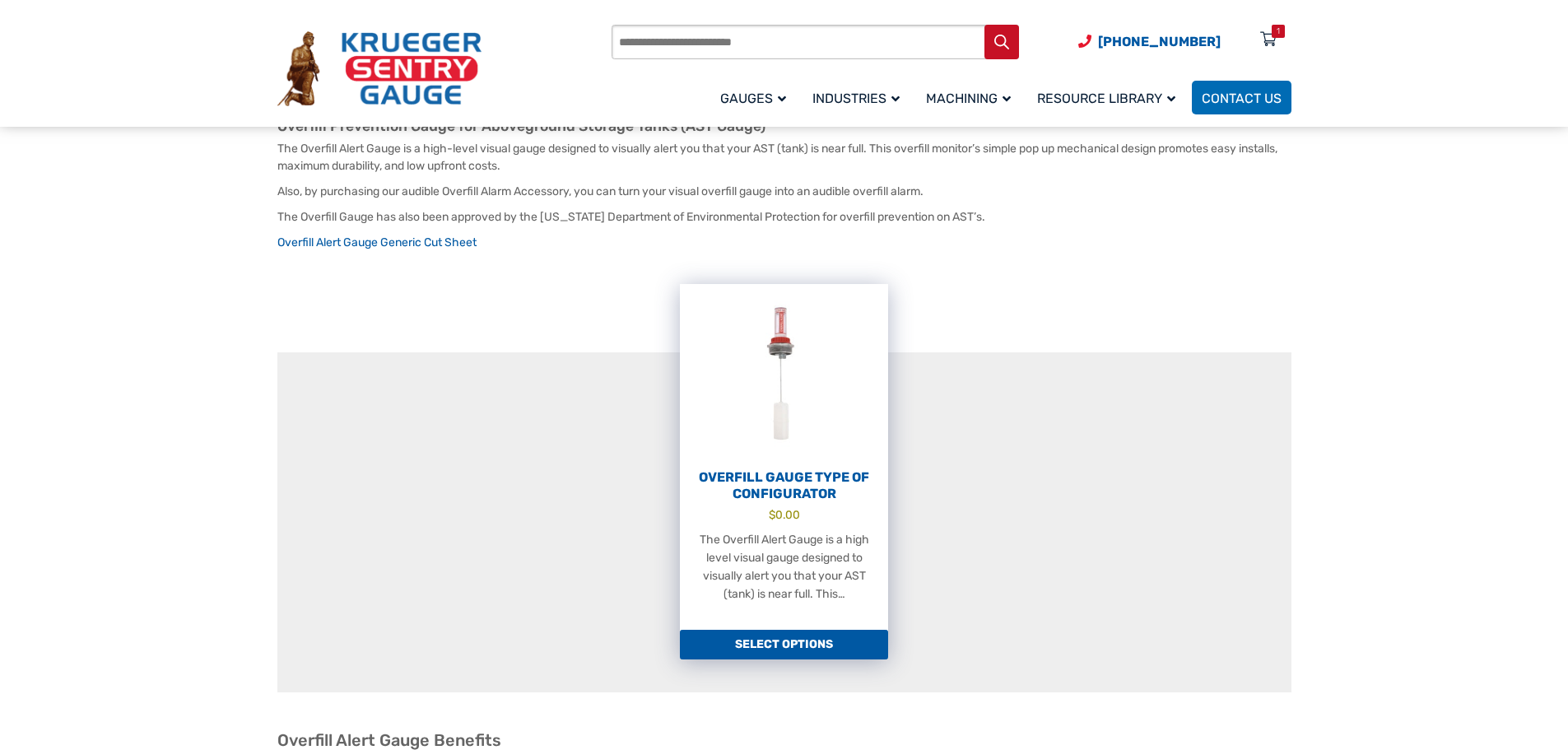
click at [806, 630] on link "Select options" at bounding box center [784, 645] width 208 height 30
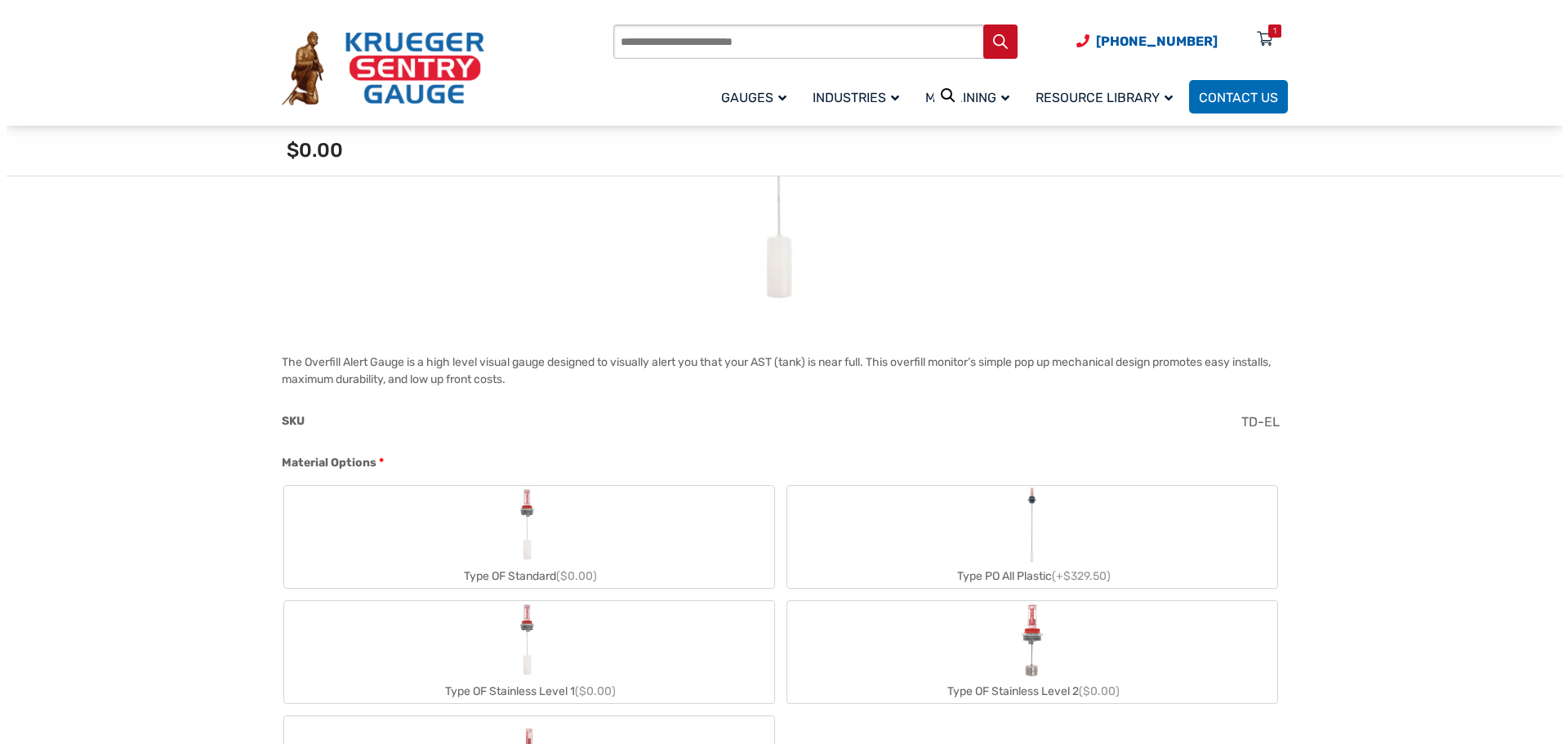
scroll to position [408, 0]
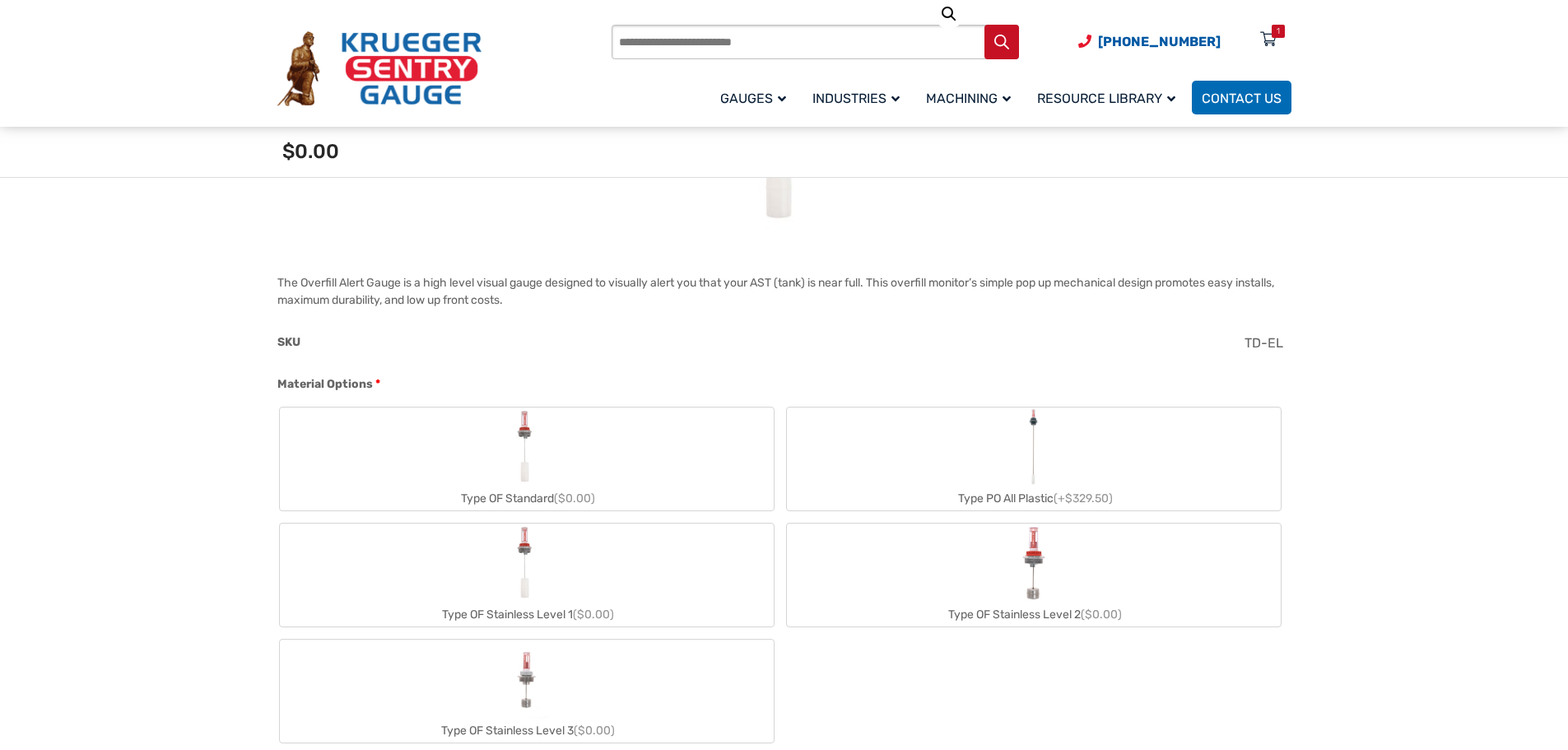
click at [1266, 43] on icon at bounding box center [1268, 40] width 16 height 26
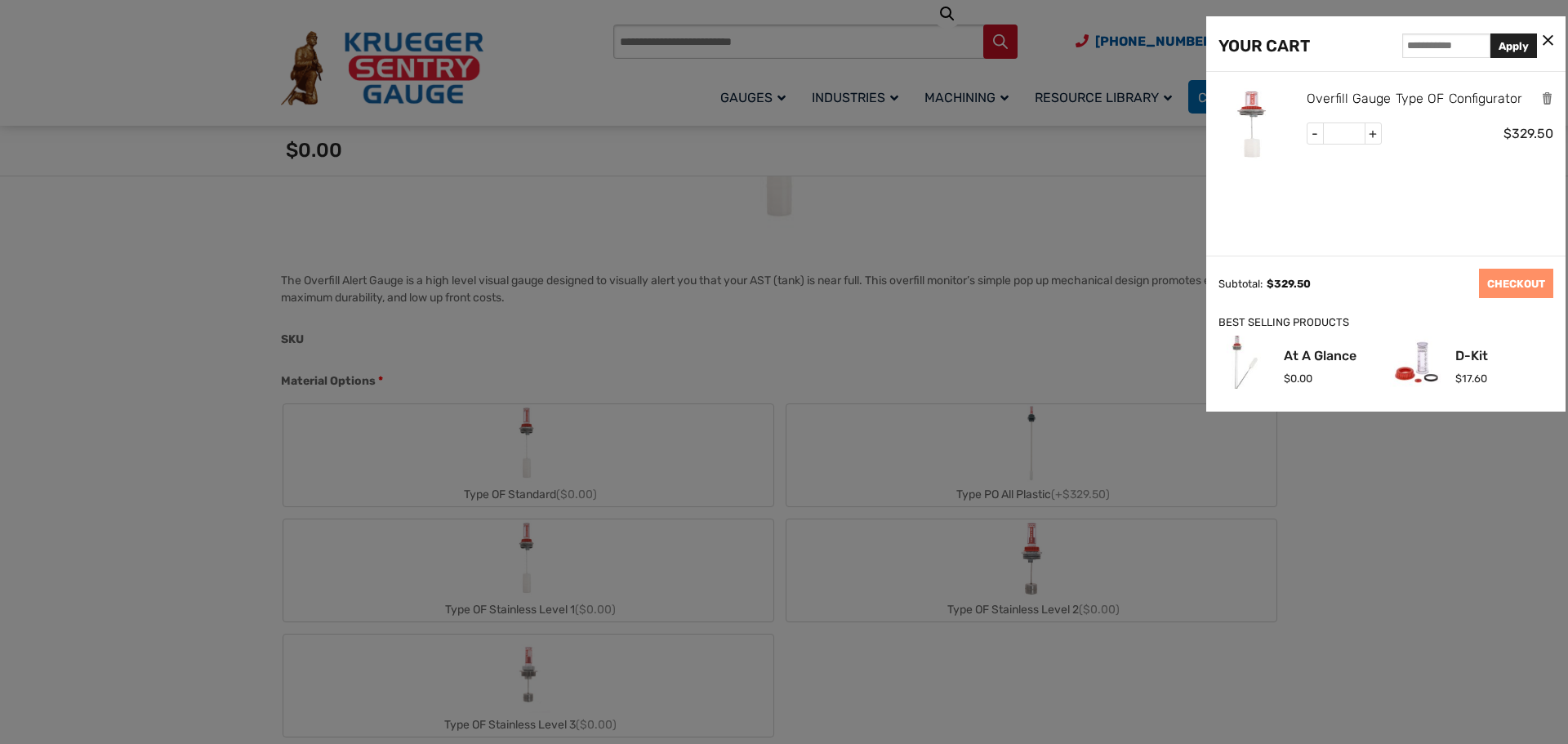
click at [1475, 100] on link "Overfill Gauge Type OF Configurator" at bounding box center [1414, 99] width 216 height 21
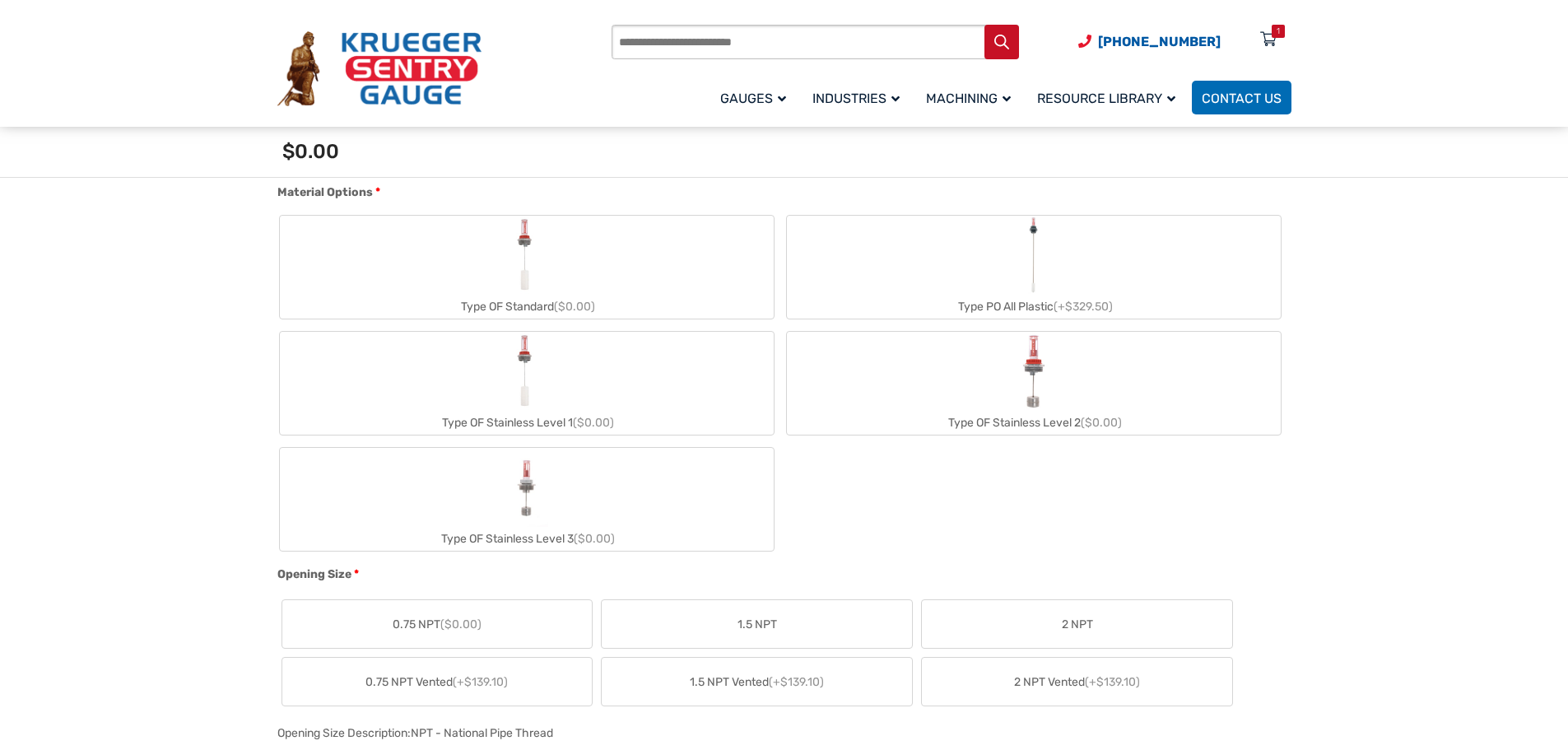
scroll to position [577, 0]
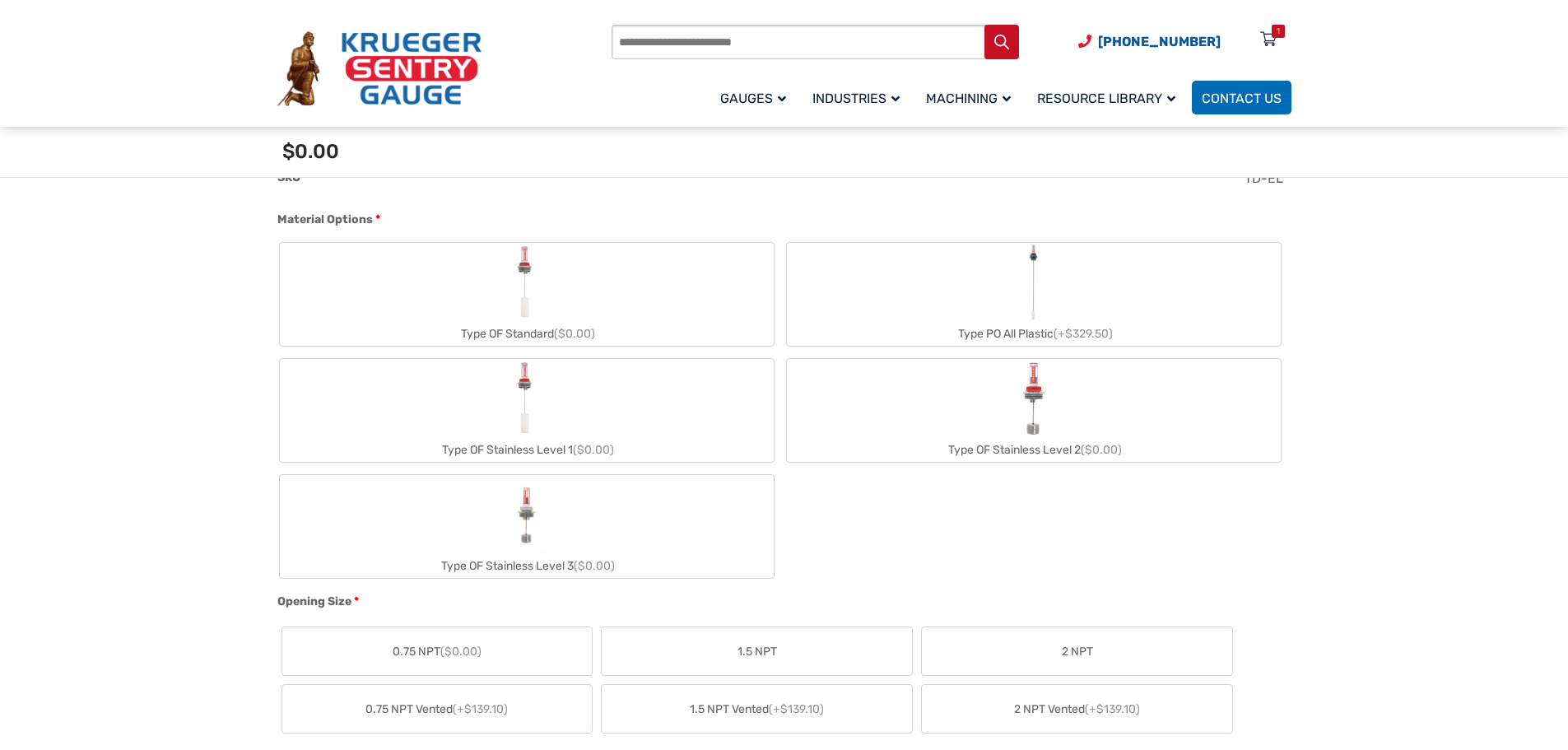
click at [1009, 290] on label "Type PO All Plastic (+$329.50)" at bounding box center [1033, 294] width 494 height 103
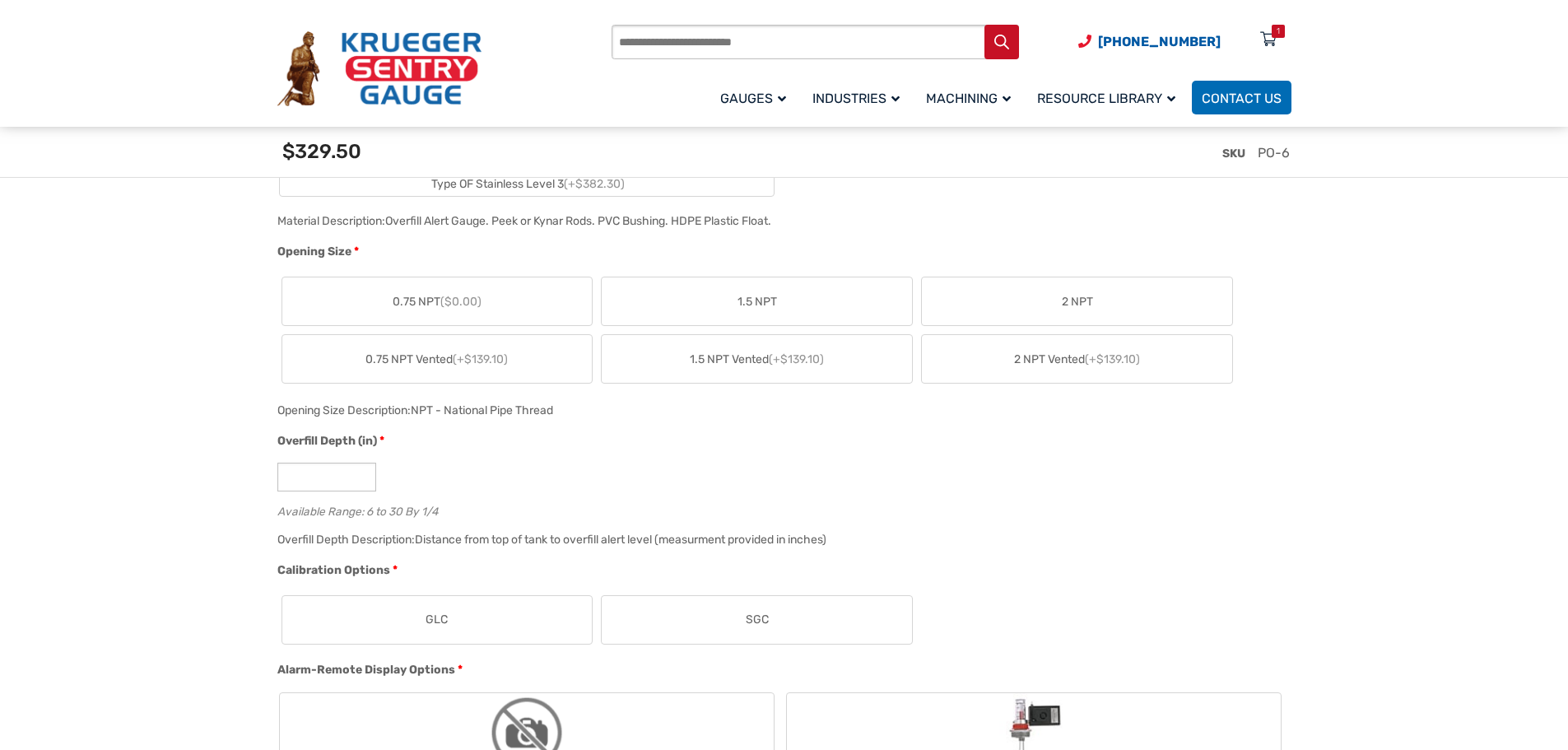
scroll to position [906, 0]
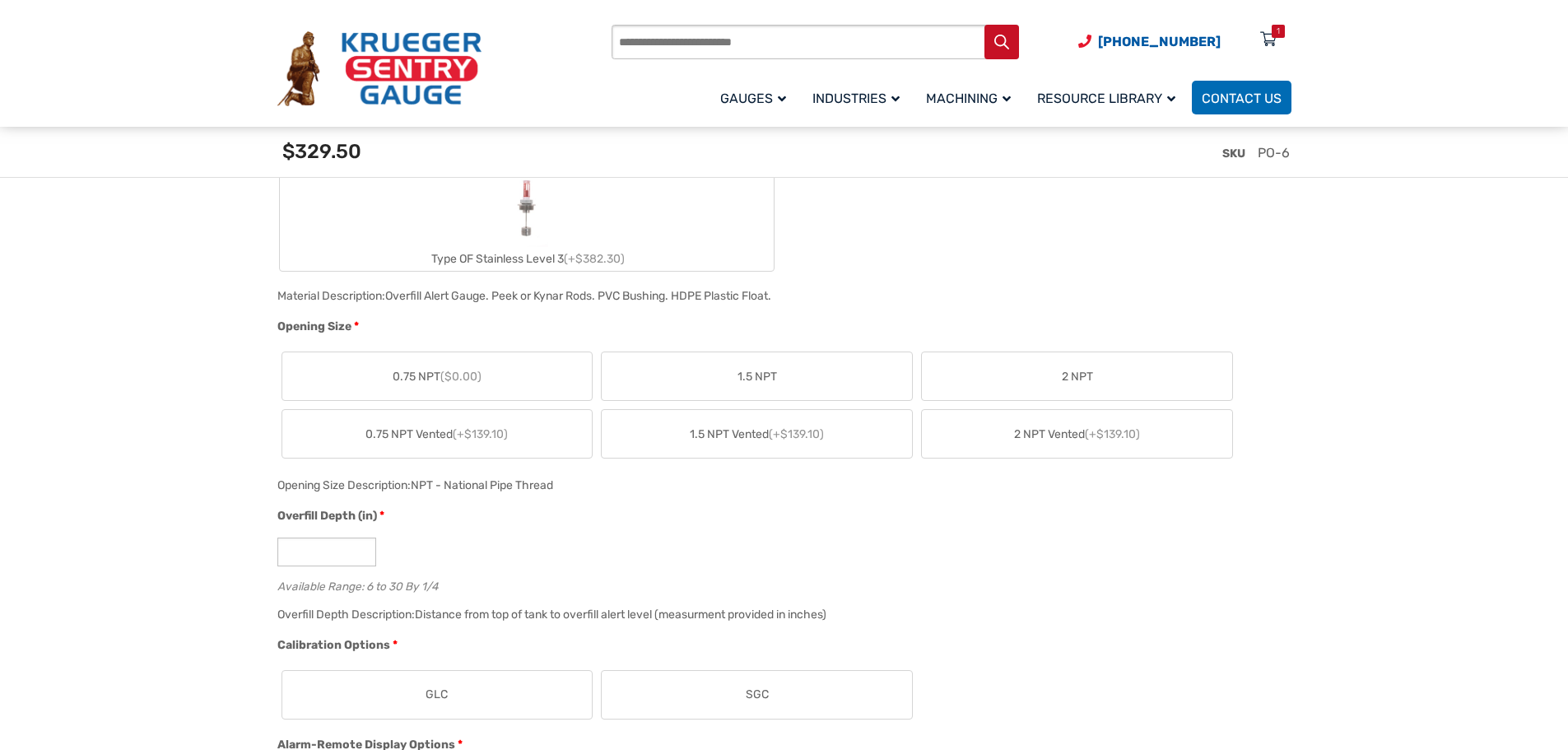
click at [514, 373] on label "0.75 NPT ($0.00)" at bounding box center [437, 376] width 310 height 48
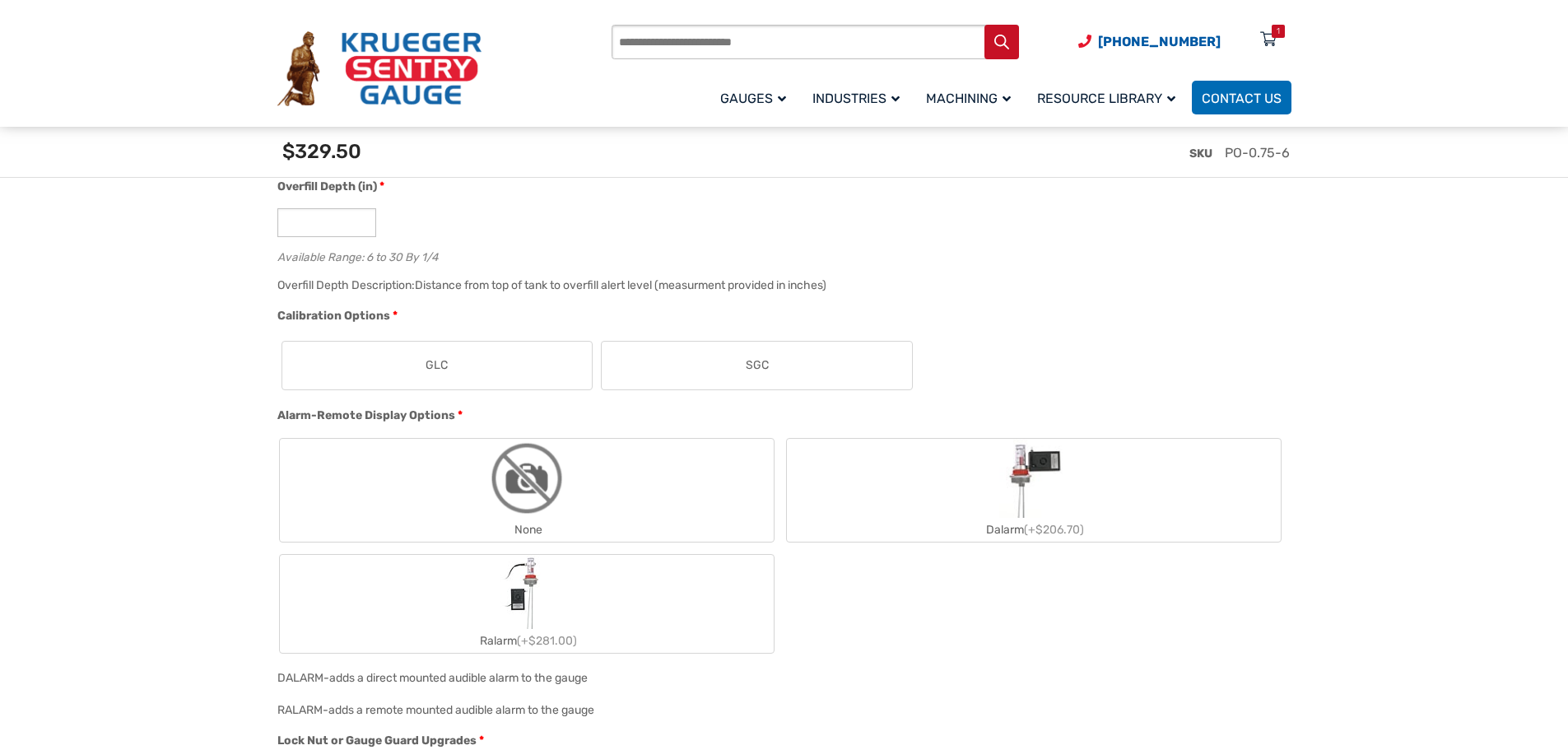
click at [457, 372] on label "GLC" at bounding box center [437, 366] width 310 height 48
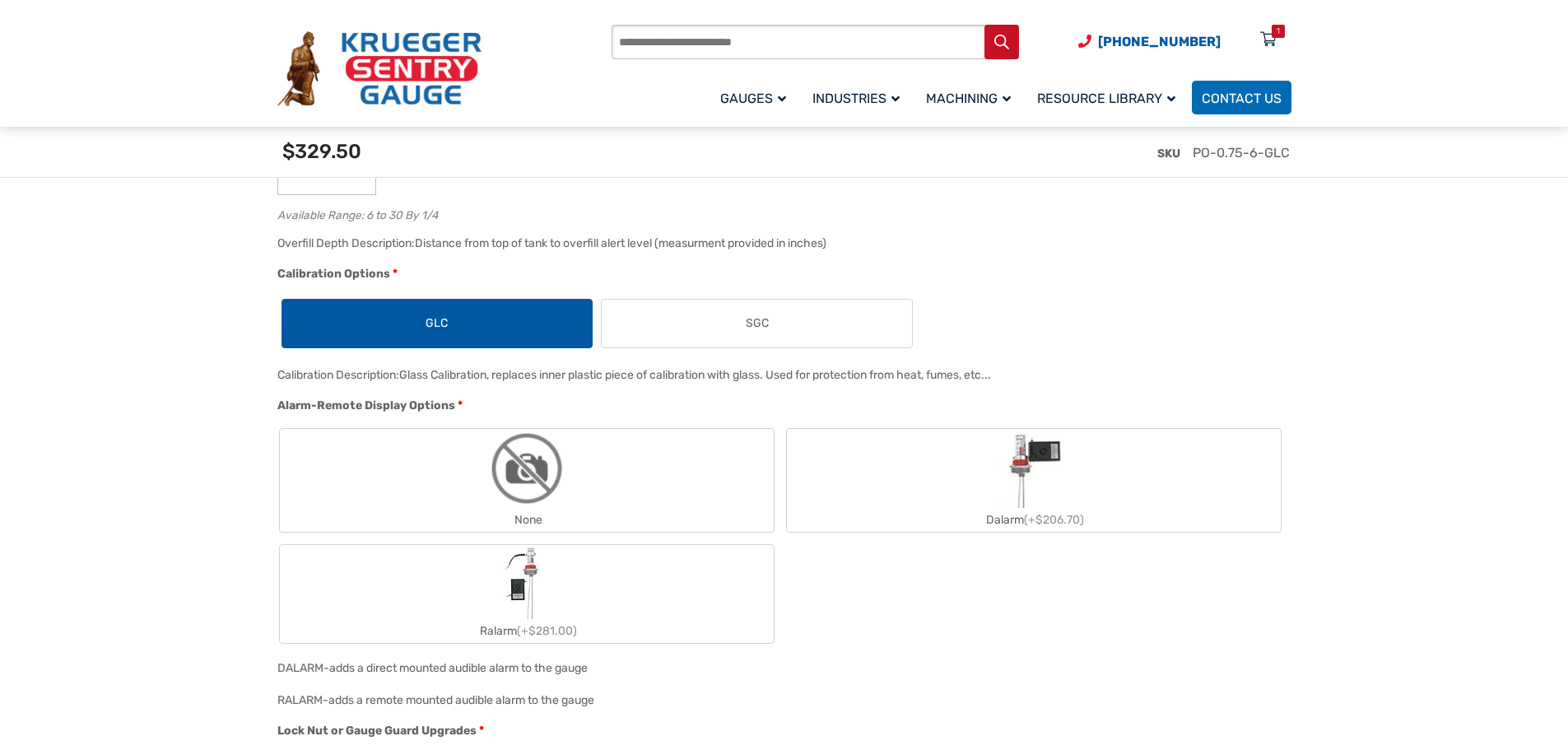
scroll to position [1400, 0]
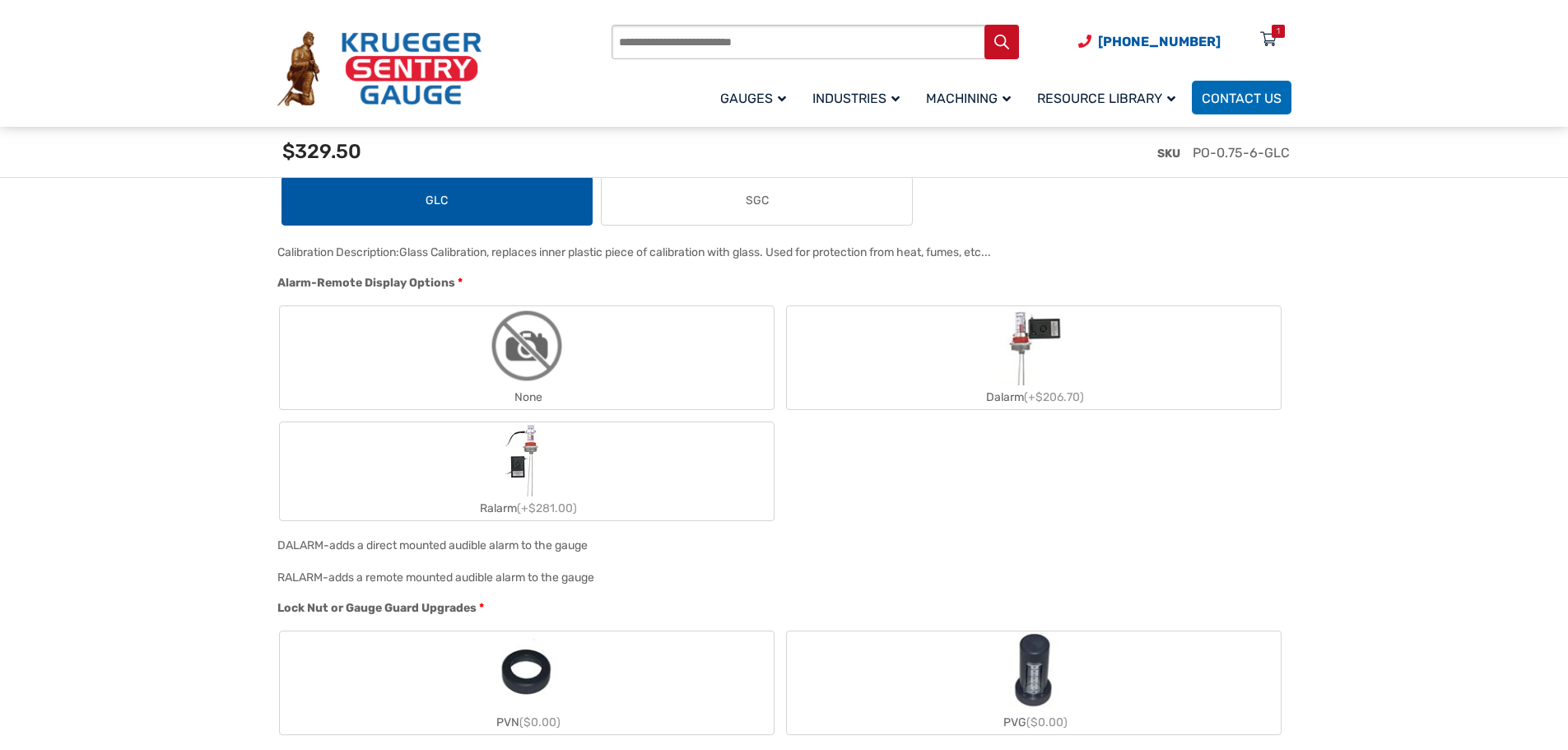
click at [662, 356] on label "None" at bounding box center [526, 357] width 494 height 103
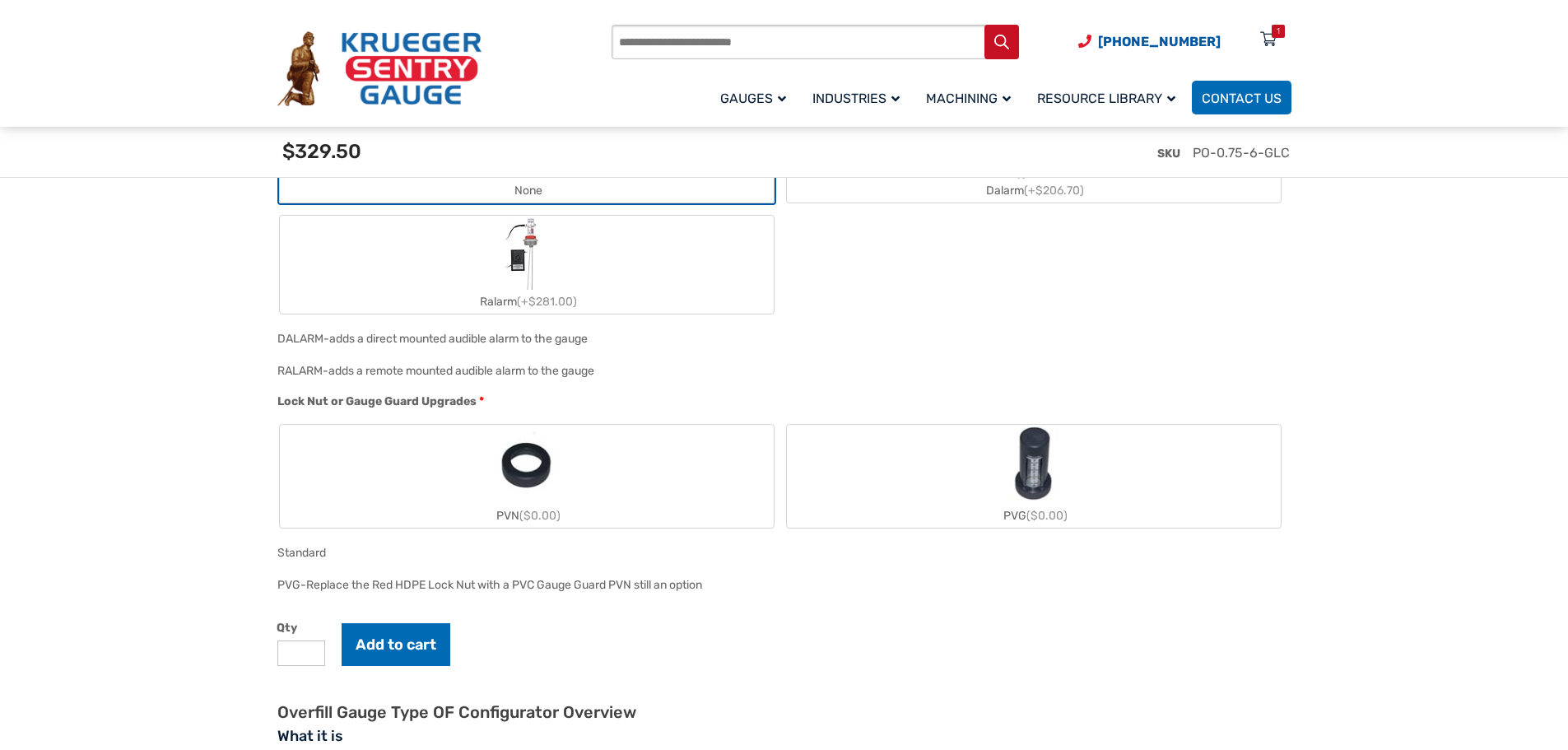
scroll to position [1646, 0]
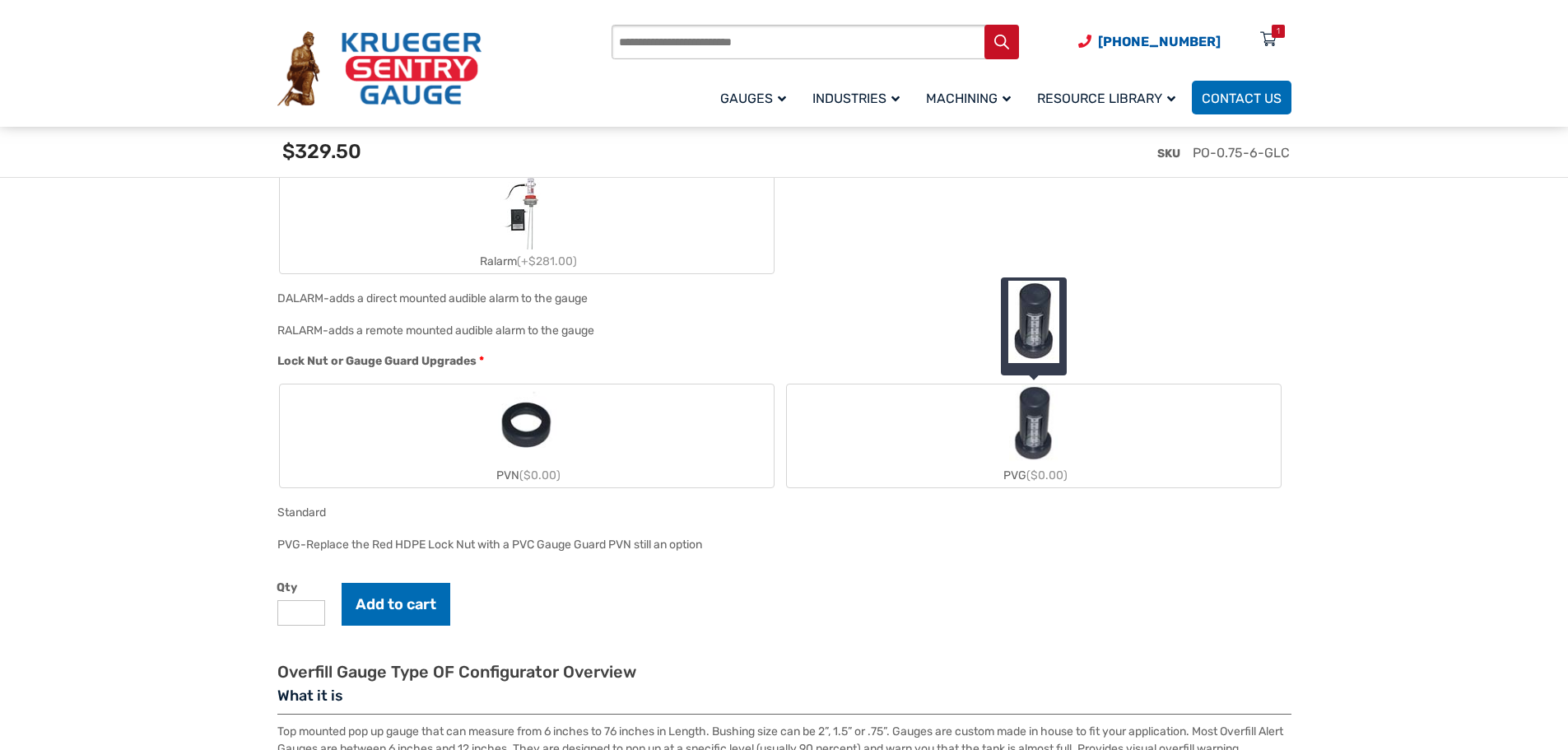
click at [924, 415] on label "PVG ($0.00)" at bounding box center [1033, 435] width 494 height 103
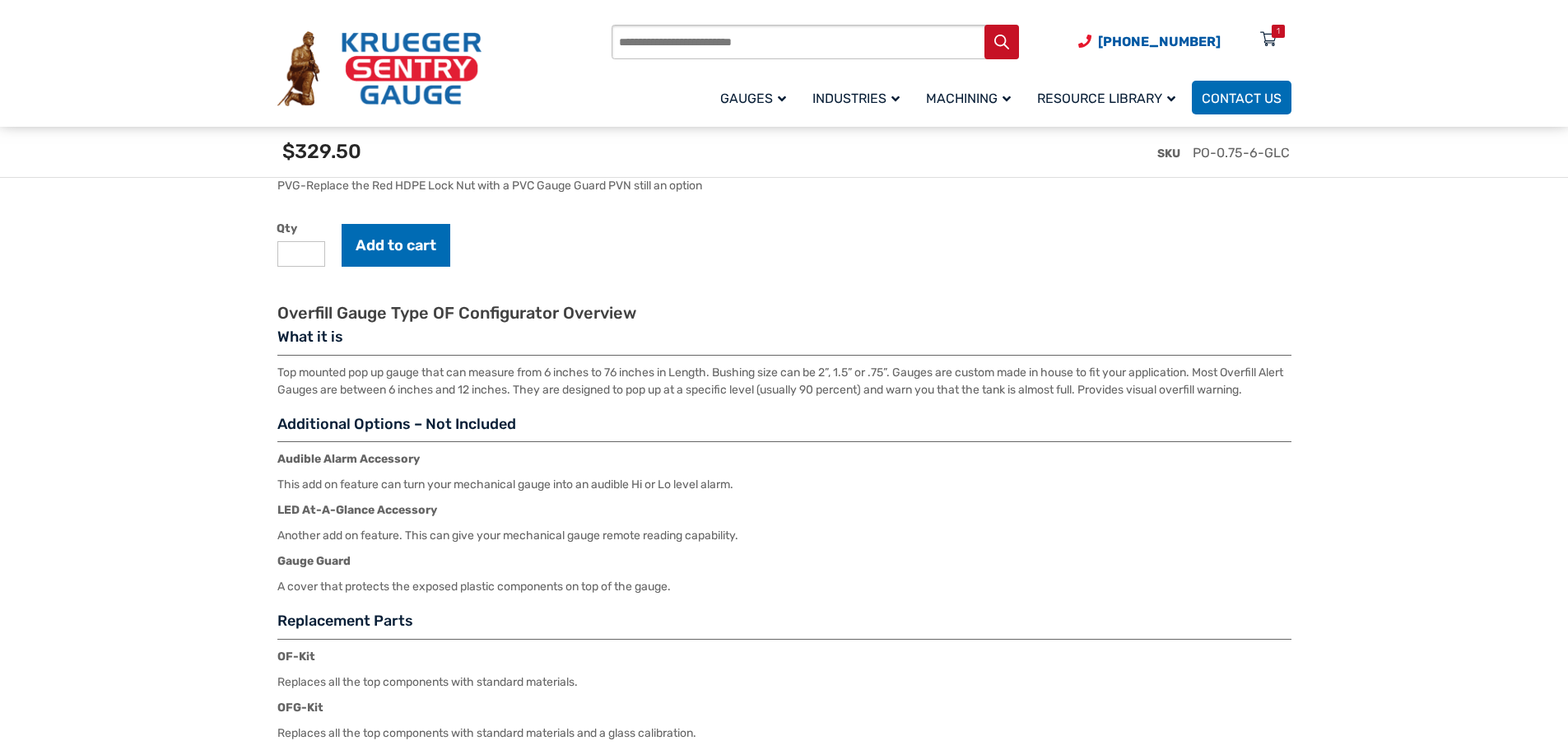
scroll to position [1975, 0]
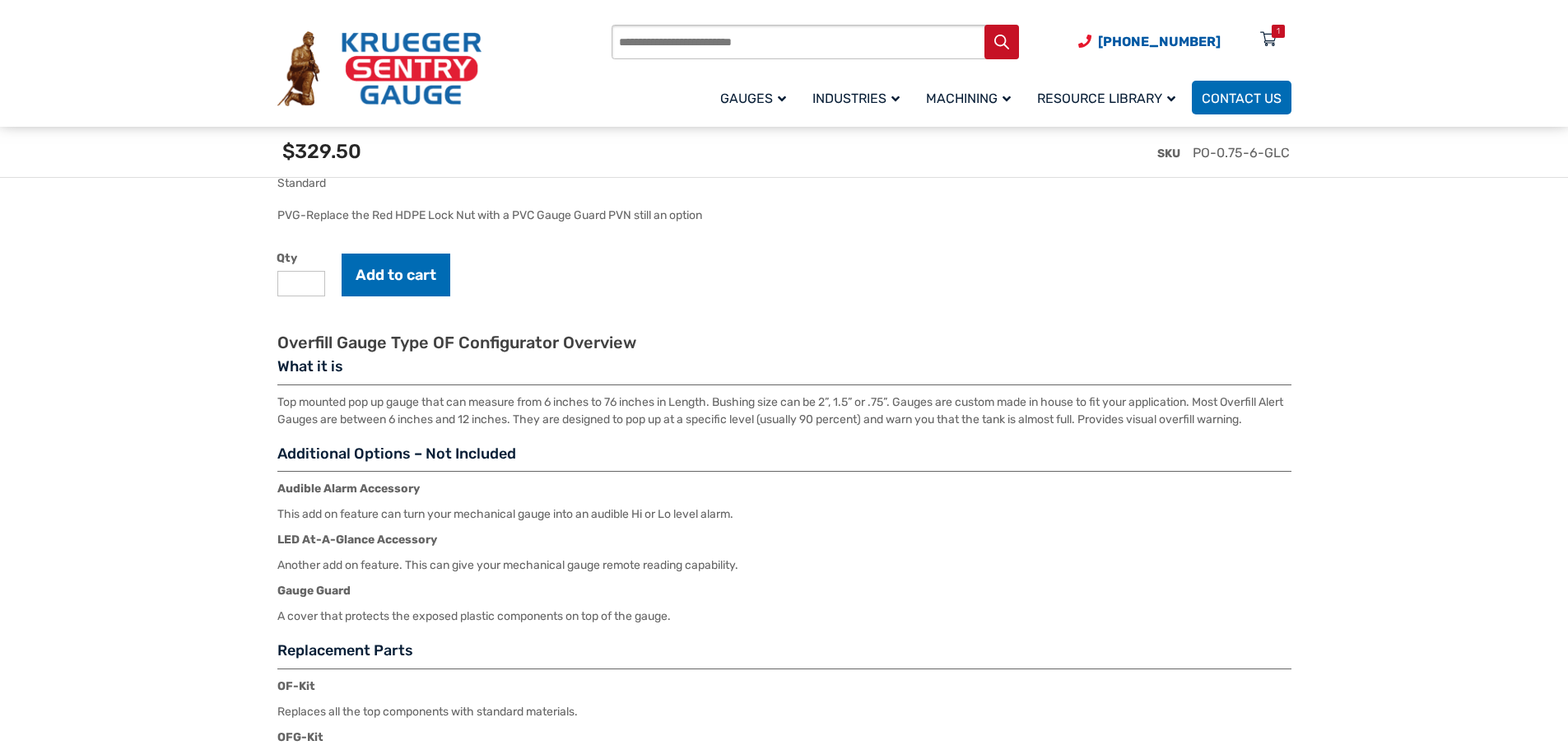
click at [303, 288] on input "*" at bounding box center [301, 283] width 48 height 26
click at [310, 281] on input "*" at bounding box center [301, 283] width 48 height 26
type input "*"
click at [310, 281] on input "*" at bounding box center [301, 283] width 48 height 26
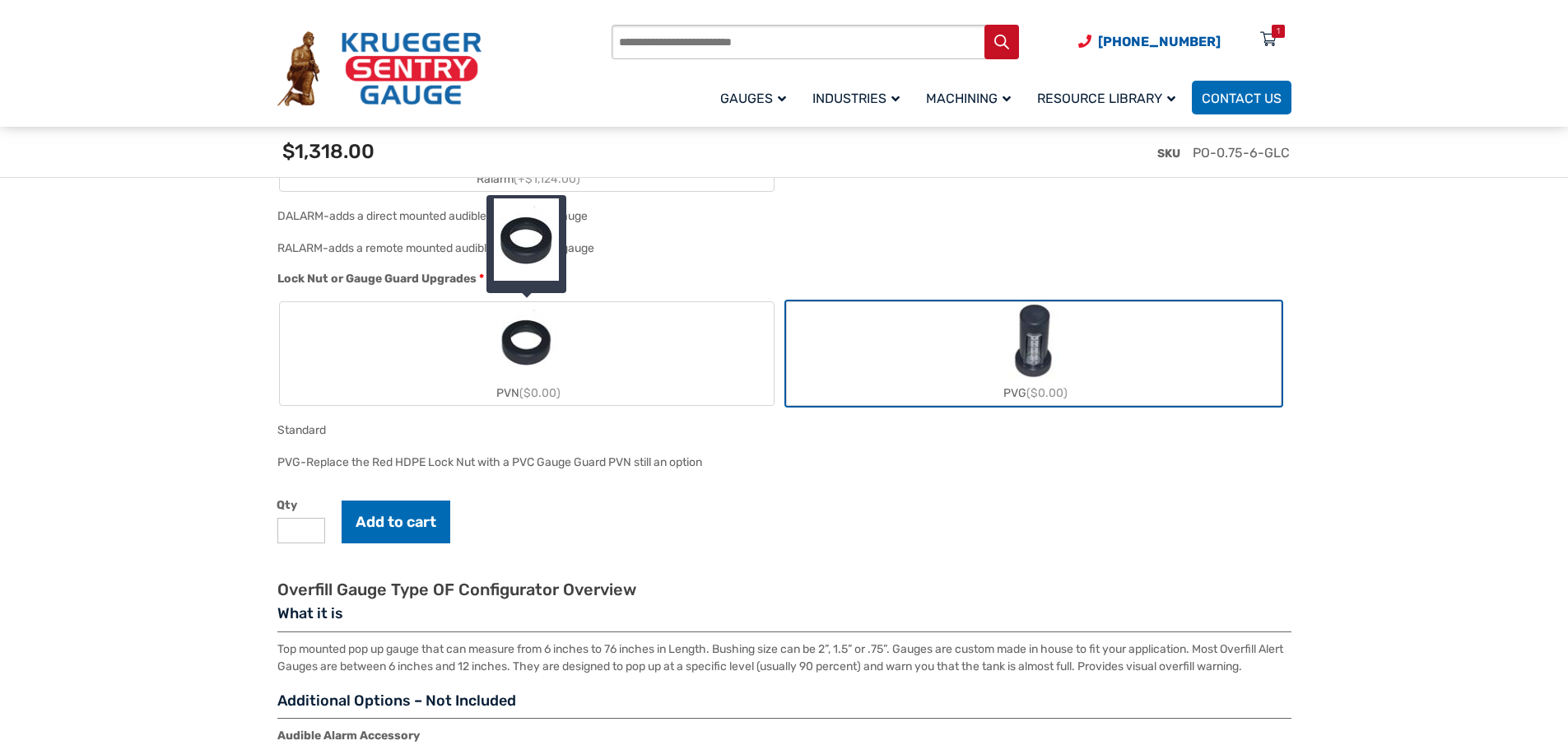
scroll to position [1811, 0]
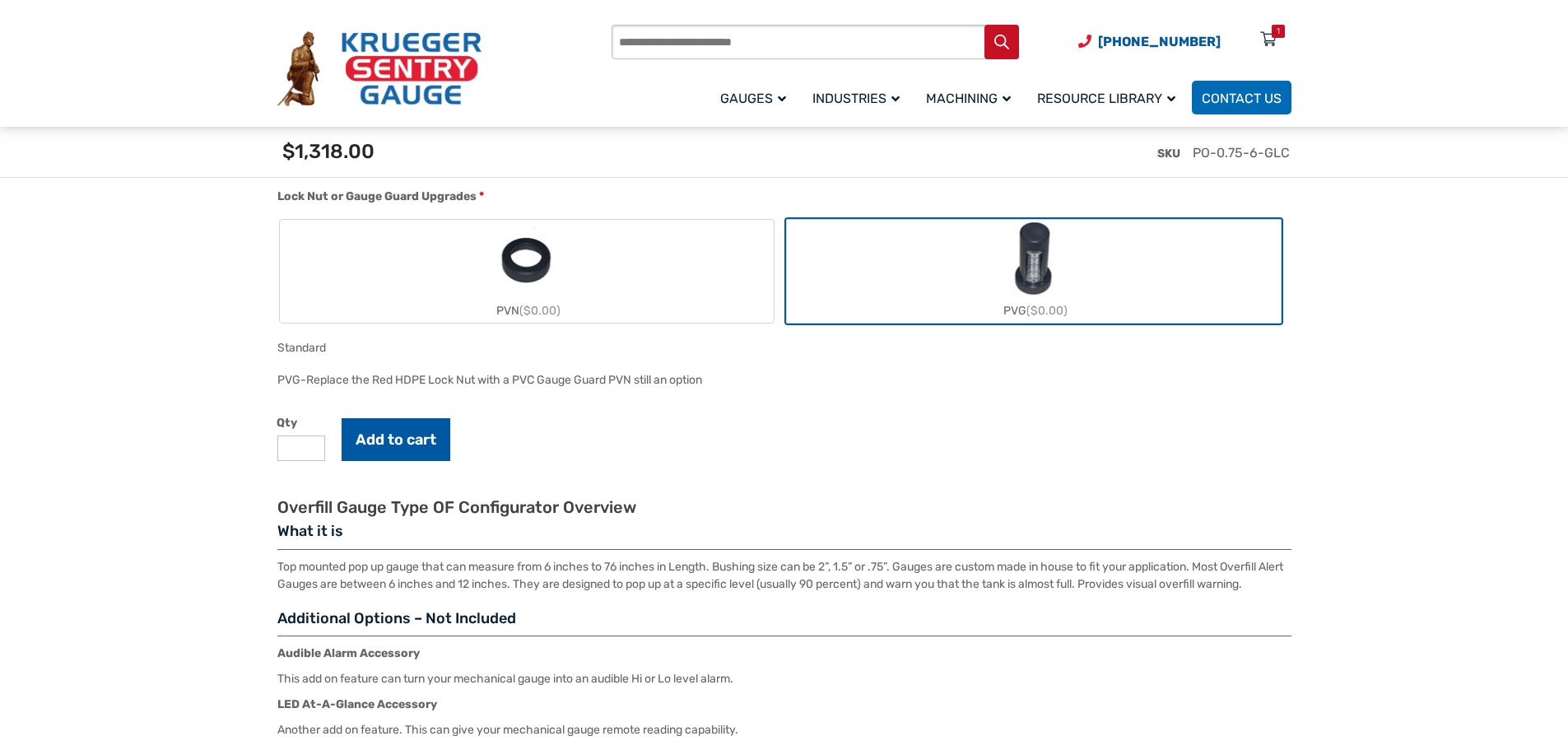
click at [416, 440] on button "Add to cart" at bounding box center [396, 440] width 109 height 43
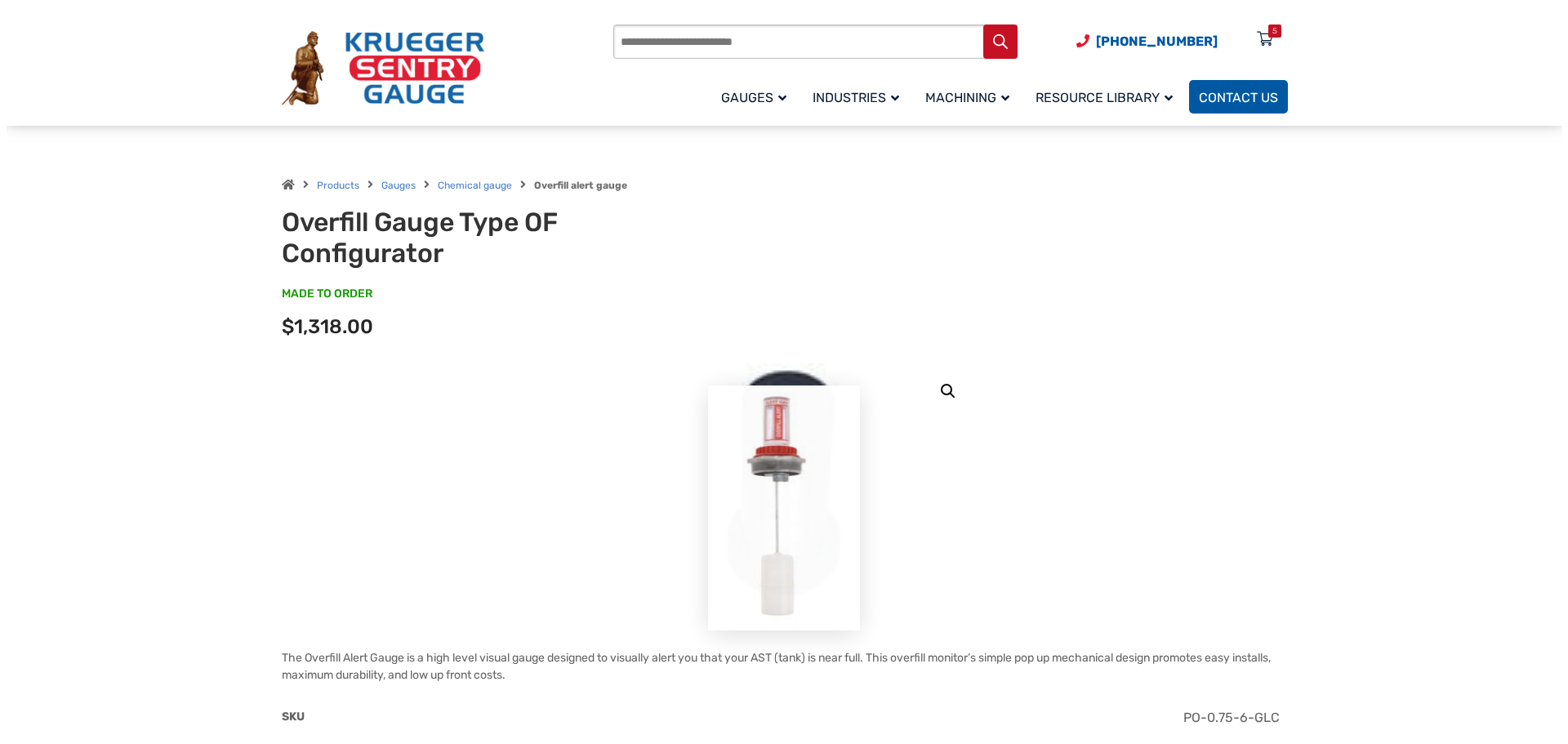
scroll to position [0, 0]
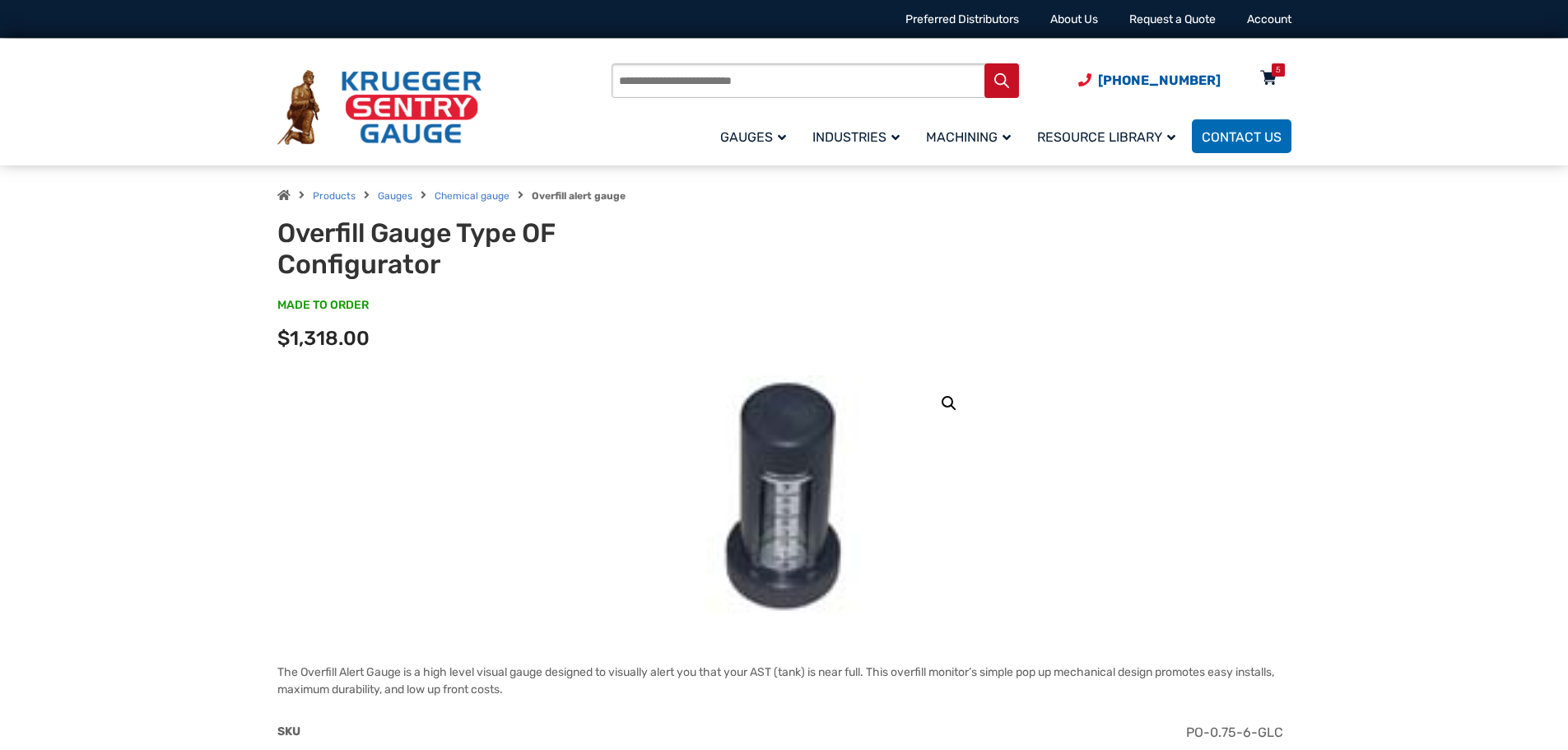
click at [1272, 78] on icon at bounding box center [1268, 78] width 16 height 26
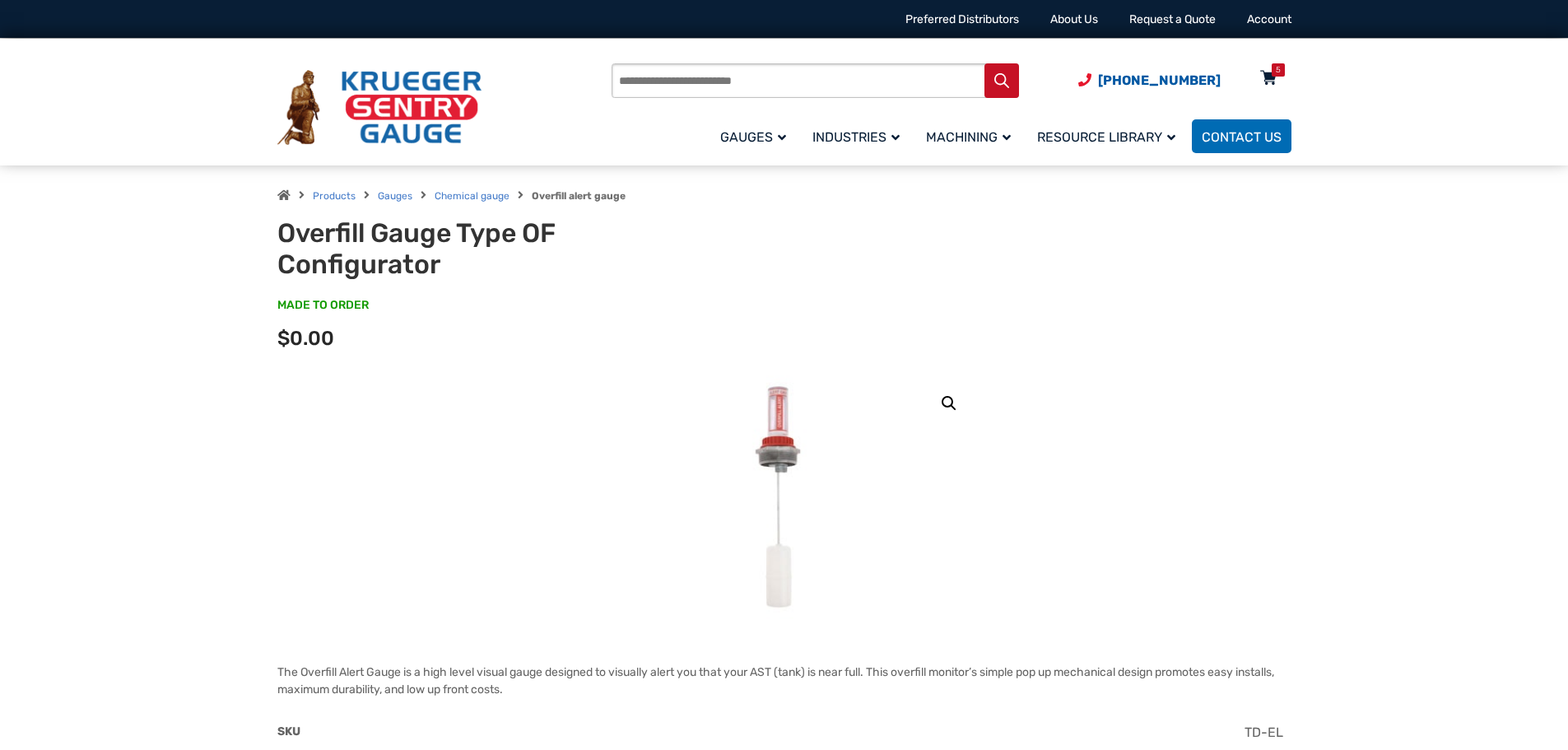
click at [1277, 81] on div "5" at bounding box center [1269, 82] width 41 height 29
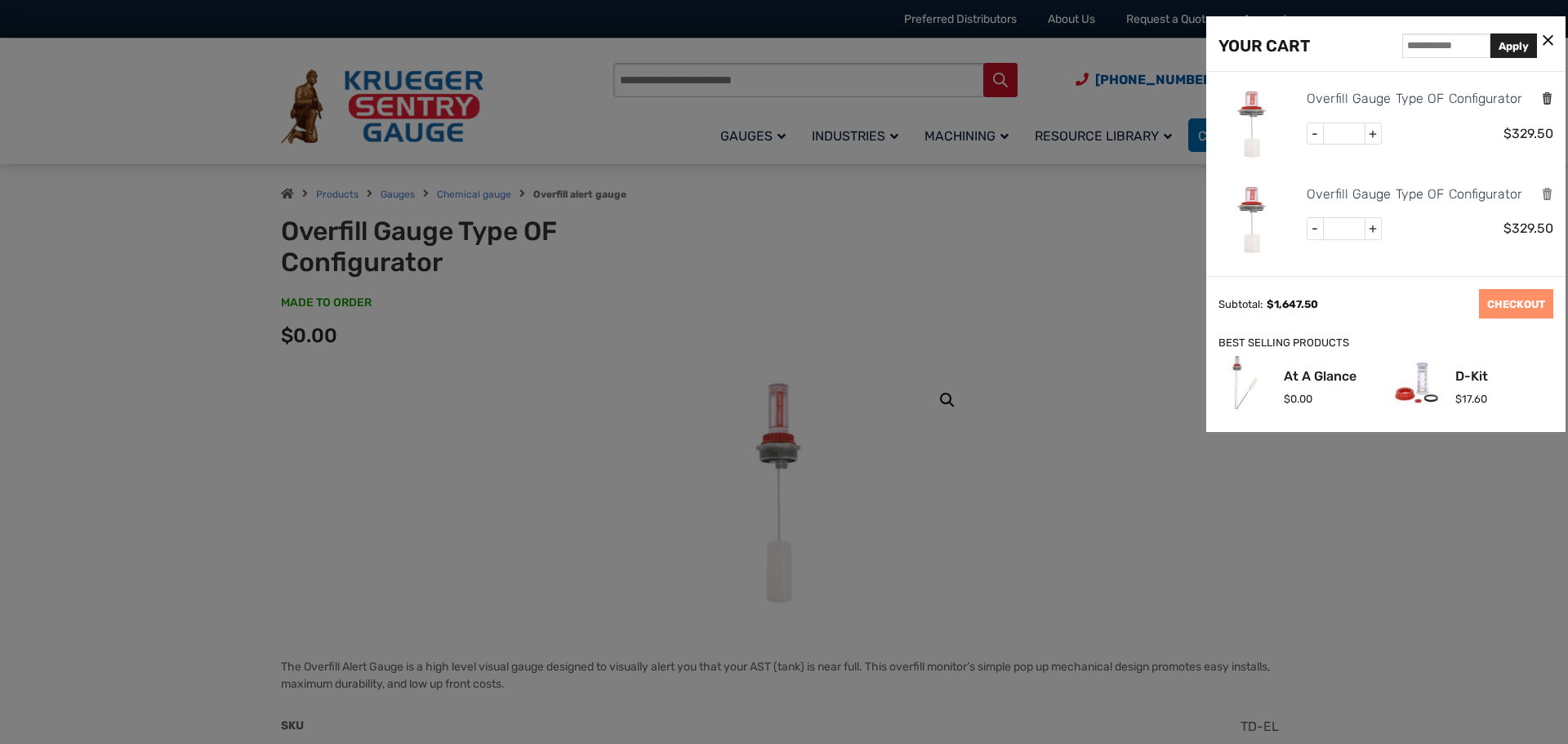
click at [1541, 98] on icon "Remove this item" at bounding box center [1547, 98] width 13 height 15
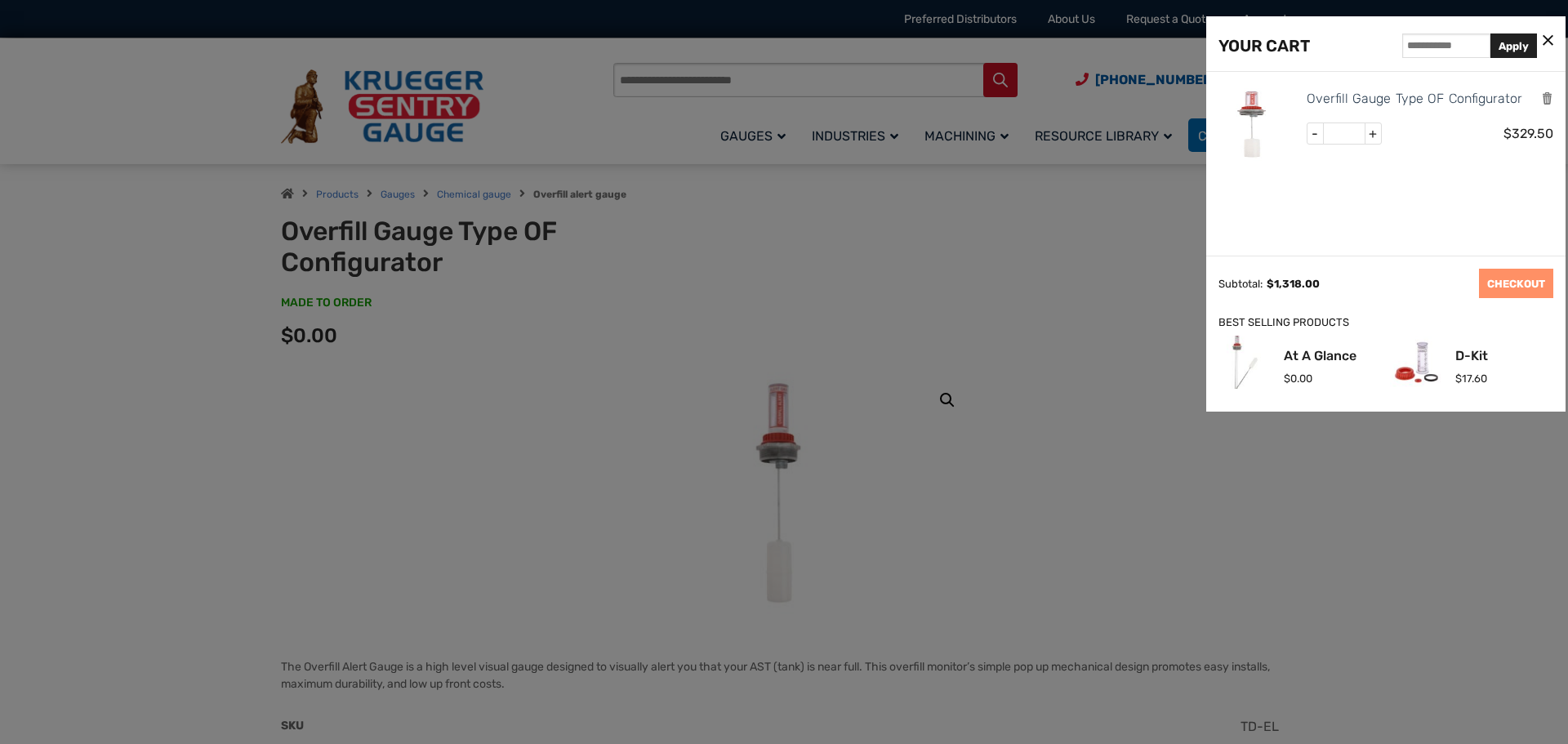
click at [1466, 157] on div "Overfill Gauge Type OF Configurator - * + $ 329.50" at bounding box center [1428, 128] width 251 height 79
click at [425, 484] on div at bounding box center [784, 372] width 1568 height 744
